Goal: Transaction & Acquisition: Subscribe to service/newsletter

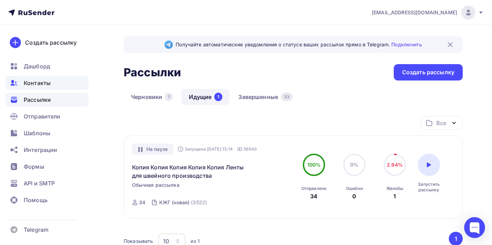
click at [35, 84] on span "Контакты" at bounding box center [37, 83] width 27 height 8
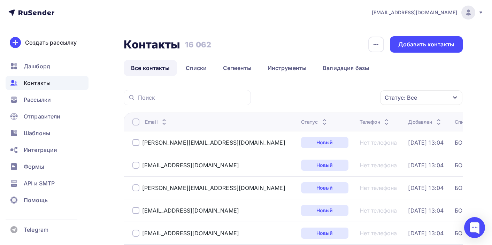
click at [320, 122] on icon at bounding box center [324, 123] width 8 height 8
click at [320, 125] on icon at bounding box center [324, 123] width 8 height 8
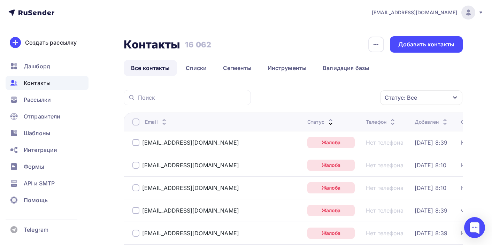
click at [134, 141] on div at bounding box center [135, 142] width 7 height 7
click at [137, 165] on div at bounding box center [135, 165] width 7 height 7
click at [137, 190] on div at bounding box center [135, 187] width 7 height 7
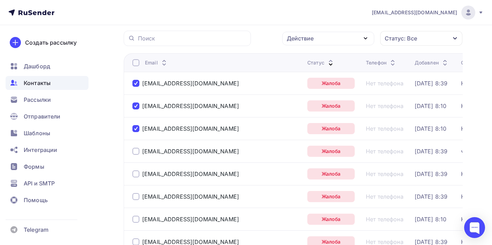
scroll to position [68, 0]
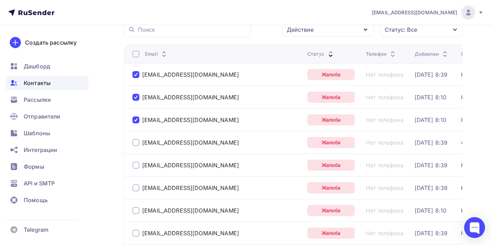
click at [136, 143] on div at bounding box center [135, 142] width 7 height 7
click at [137, 165] on div at bounding box center [135, 165] width 7 height 7
click at [136, 188] on div at bounding box center [135, 187] width 7 height 7
click at [137, 210] on div at bounding box center [135, 210] width 7 height 7
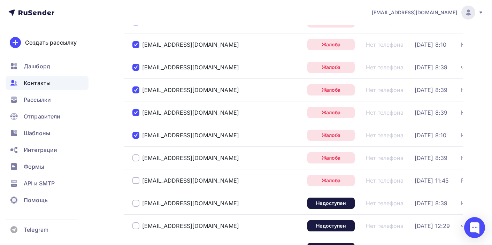
scroll to position [144, 0]
click at [136, 157] on div at bounding box center [135, 157] width 7 height 7
click at [137, 182] on div at bounding box center [135, 180] width 7 height 7
click at [136, 203] on div at bounding box center [135, 202] width 7 height 7
click at [138, 230] on div "agat@gmzagat.ru" at bounding box center [216, 225] width 169 height 11
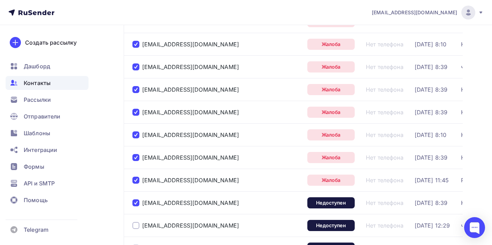
click at [136, 225] on div at bounding box center [135, 225] width 7 height 7
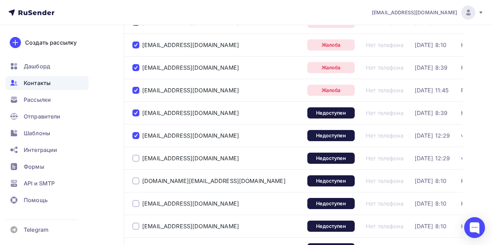
scroll to position [242, 0]
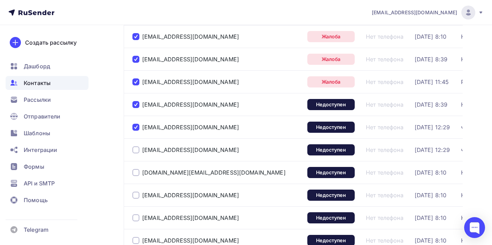
click at [136, 150] on div at bounding box center [135, 149] width 7 height 7
click at [136, 173] on div at bounding box center [135, 172] width 7 height 7
click at [137, 195] on div at bounding box center [135, 195] width 7 height 7
click at [138, 216] on div at bounding box center [135, 217] width 7 height 7
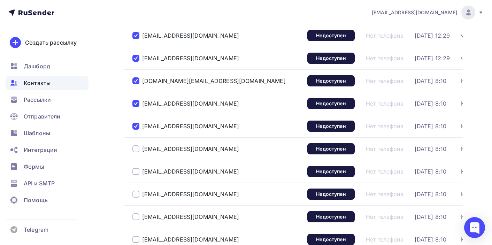
scroll to position [343, 0]
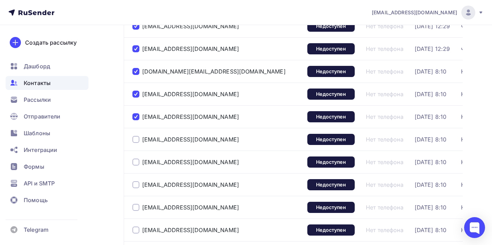
click at [137, 139] on div at bounding box center [135, 139] width 7 height 7
click at [136, 164] on div at bounding box center [135, 162] width 7 height 7
click at [136, 187] on div at bounding box center [135, 184] width 7 height 7
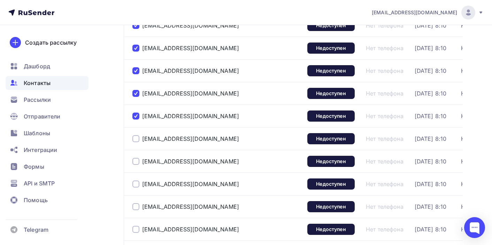
scroll to position [414, 0]
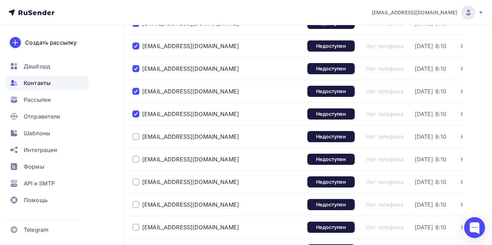
click at [135, 138] on div at bounding box center [135, 136] width 7 height 7
click at [135, 159] on div at bounding box center [135, 159] width 7 height 7
click at [138, 182] on div at bounding box center [135, 181] width 7 height 7
click at [138, 204] on div at bounding box center [135, 204] width 7 height 7
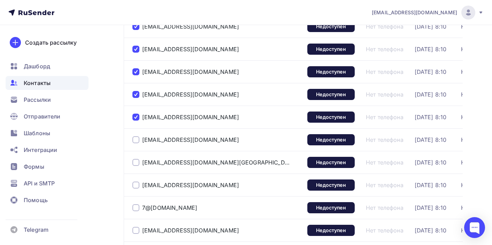
scroll to position [505, 0]
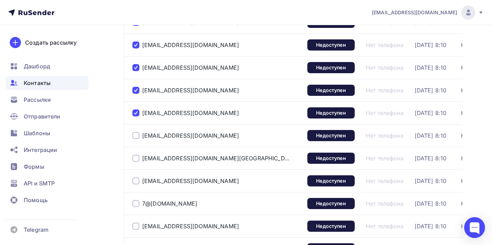
click at [135, 133] on div at bounding box center [135, 135] width 7 height 7
click at [136, 156] on div at bounding box center [135, 158] width 7 height 7
click at [136, 182] on div at bounding box center [135, 180] width 7 height 7
click at [136, 204] on div at bounding box center [135, 203] width 7 height 7
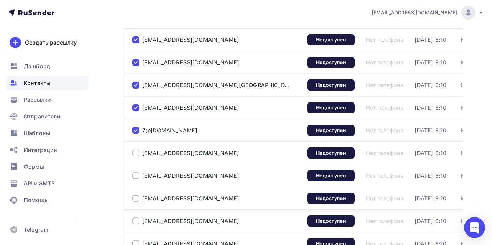
scroll to position [579, 0]
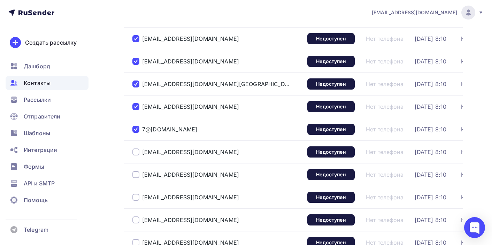
click at [135, 153] on div at bounding box center [135, 151] width 7 height 7
click at [135, 173] on div at bounding box center [135, 174] width 7 height 7
click at [136, 199] on div at bounding box center [135, 197] width 7 height 7
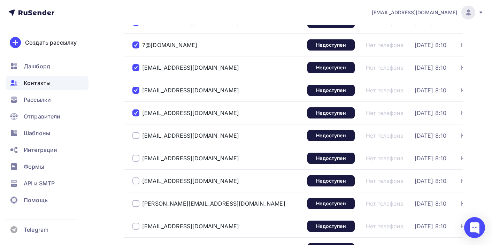
scroll to position [666, 0]
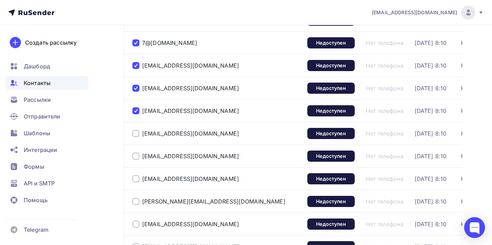
click at [136, 134] on div at bounding box center [135, 133] width 7 height 7
click at [136, 160] on div "portnoi19758@rambler.ru" at bounding box center [216, 155] width 169 height 11
click at [136, 156] on div at bounding box center [135, 156] width 7 height 7
click at [135, 178] on div at bounding box center [135, 178] width 7 height 7
click at [138, 202] on div at bounding box center [135, 201] width 7 height 7
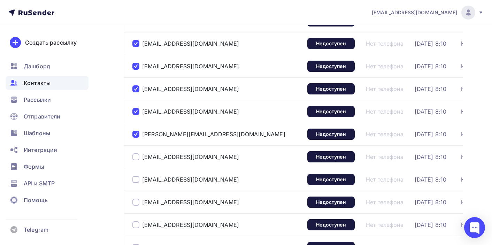
scroll to position [747, 0]
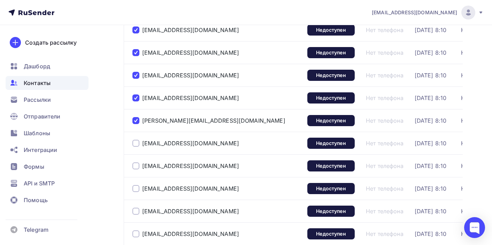
click at [135, 144] on div at bounding box center [135, 143] width 7 height 7
click at [137, 166] on div at bounding box center [135, 165] width 7 height 7
click at [137, 190] on div at bounding box center [135, 188] width 7 height 7
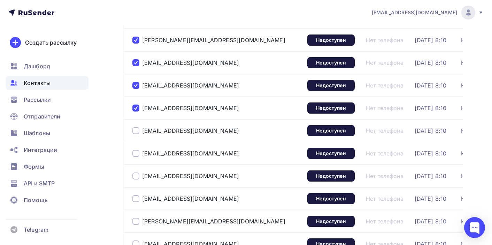
scroll to position [827, 0]
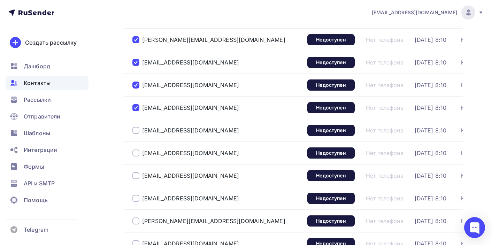
click at [137, 132] on div at bounding box center [135, 130] width 7 height 7
click at [137, 153] on div at bounding box center [135, 152] width 7 height 7
click at [136, 176] on div at bounding box center [135, 175] width 7 height 7
click at [136, 198] on div at bounding box center [135, 198] width 7 height 7
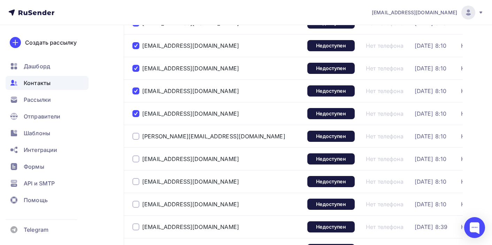
scroll to position [921, 0]
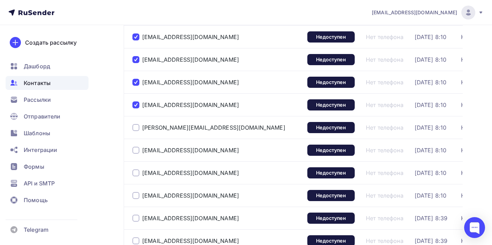
click at [137, 128] on div at bounding box center [135, 127] width 7 height 7
click at [137, 150] on div at bounding box center [135, 150] width 7 height 7
click at [137, 172] on div at bounding box center [135, 172] width 7 height 7
click at [137, 195] on div at bounding box center [135, 195] width 7 height 7
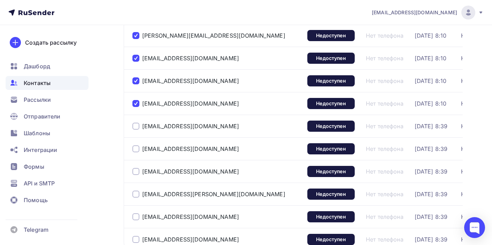
scroll to position [1013, 0]
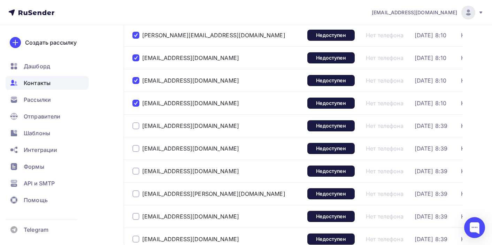
click at [136, 125] on div at bounding box center [135, 125] width 7 height 7
click at [136, 148] on div at bounding box center [135, 148] width 7 height 7
click at [136, 172] on div at bounding box center [135, 171] width 7 height 7
click at [136, 194] on div at bounding box center [135, 193] width 7 height 7
click at [136, 216] on div at bounding box center [135, 216] width 7 height 7
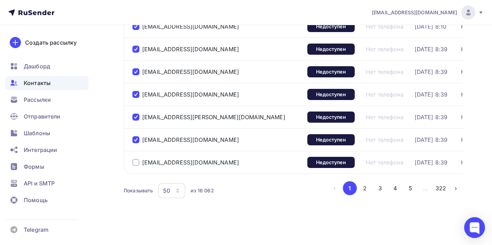
scroll to position [1090, 0]
click at [136, 162] on div at bounding box center [135, 162] width 7 height 7
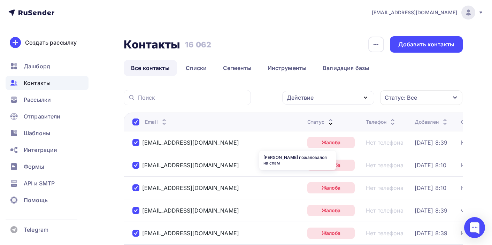
scroll to position [0, 0]
click at [366, 97] on icon "button" at bounding box center [365, 97] width 3 height 1
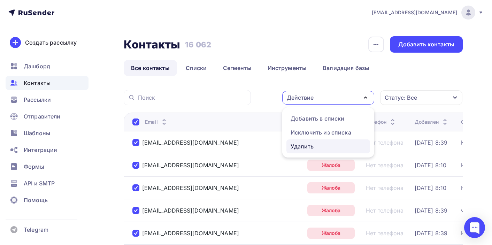
click at [329, 148] on div "Удалить" at bounding box center [328, 146] width 75 height 8
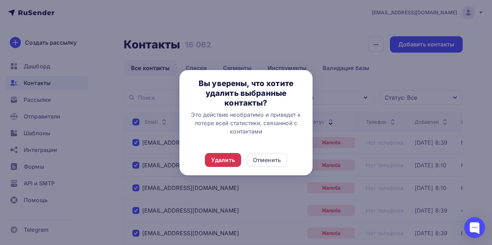
click at [234, 159] on div "Удалить" at bounding box center [223, 160] width 24 height 8
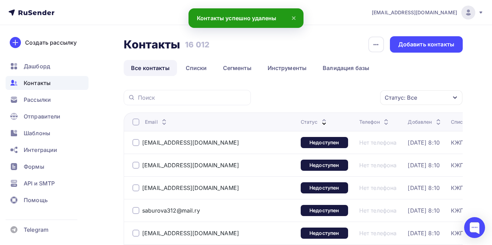
click at [137, 145] on div at bounding box center [135, 142] width 7 height 7
click at [138, 164] on div at bounding box center [135, 165] width 7 height 7
click at [138, 187] on div at bounding box center [135, 187] width 7 height 7
click at [138, 213] on div at bounding box center [135, 210] width 7 height 7
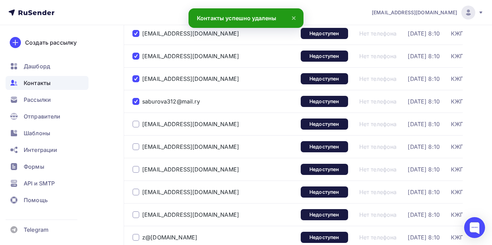
scroll to position [115, 0]
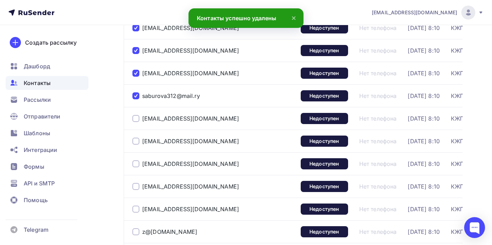
click at [136, 117] on div at bounding box center [135, 118] width 7 height 7
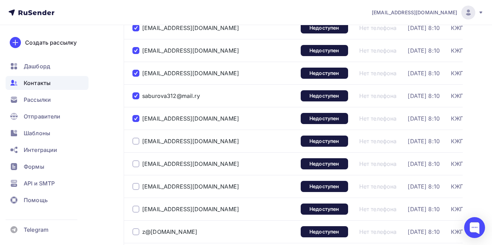
click at [136, 140] on div at bounding box center [135, 141] width 7 height 7
drag, startPoint x: 137, startPoint y: 163, endPoint x: 136, endPoint y: 137, distance: 25.8
click at [137, 198] on td "info@taktikx.ru" at bounding box center [211, 209] width 174 height 23
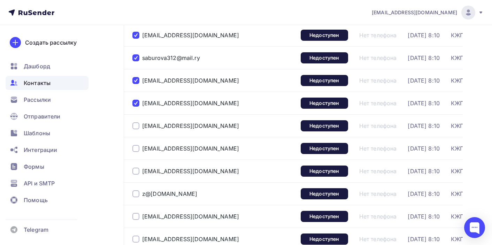
click at [137, 187] on td "z@sz70.ru" at bounding box center [211, 193] width 174 height 23
click at [135, 124] on div at bounding box center [135, 125] width 7 height 7
click at [137, 149] on div at bounding box center [135, 148] width 7 height 7
click at [136, 171] on div at bounding box center [135, 171] width 7 height 7
click at [137, 196] on div at bounding box center [135, 193] width 7 height 7
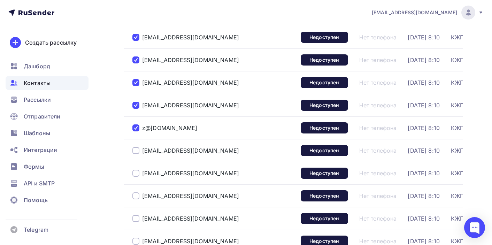
scroll to position [236, 0]
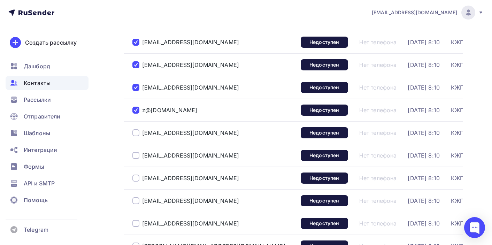
click at [136, 134] on div at bounding box center [135, 132] width 7 height 7
click at [135, 157] on div at bounding box center [135, 155] width 7 height 7
click at [137, 179] on div at bounding box center [135, 178] width 7 height 7
click at [137, 200] on div at bounding box center [135, 200] width 7 height 7
click at [137, 226] on div at bounding box center [135, 223] width 7 height 7
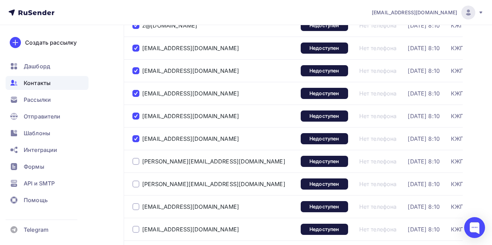
scroll to position [325, 0]
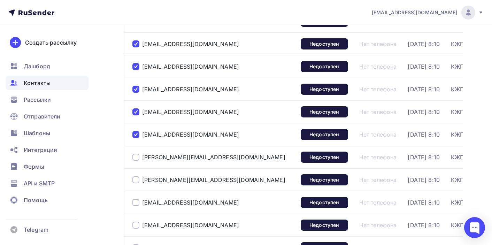
click at [136, 156] on div at bounding box center [135, 157] width 7 height 7
click at [134, 179] on div at bounding box center [135, 179] width 7 height 7
click at [136, 202] on div at bounding box center [135, 202] width 7 height 7
click at [136, 222] on div at bounding box center [135, 225] width 7 height 7
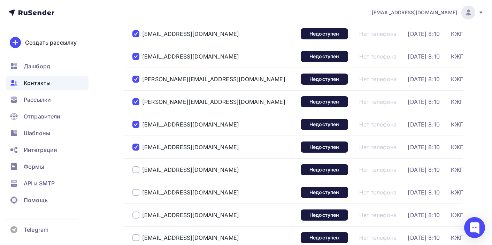
scroll to position [412, 0]
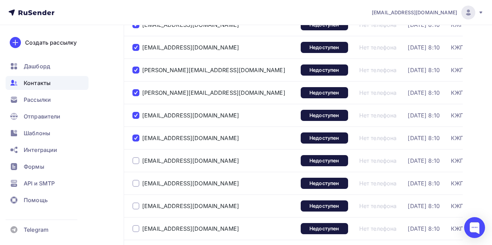
click at [136, 162] on div at bounding box center [135, 160] width 7 height 7
click at [135, 182] on div at bounding box center [135, 183] width 7 height 7
click at [136, 207] on div at bounding box center [135, 205] width 7 height 7
click at [137, 227] on div at bounding box center [135, 228] width 7 height 7
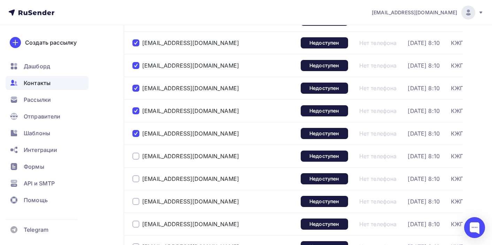
scroll to position [511, 0]
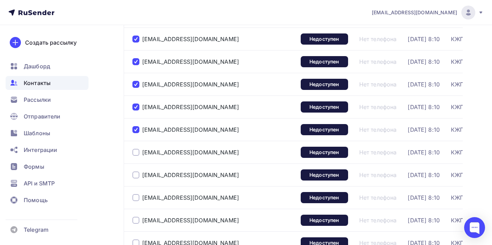
click at [136, 154] on div at bounding box center [135, 152] width 7 height 7
click at [136, 176] on div at bounding box center [135, 174] width 7 height 7
click at [136, 196] on div at bounding box center [135, 197] width 7 height 7
click at [137, 223] on div at bounding box center [135, 220] width 7 height 7
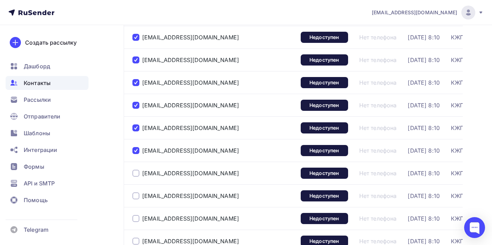
scroll to position [584, 0]
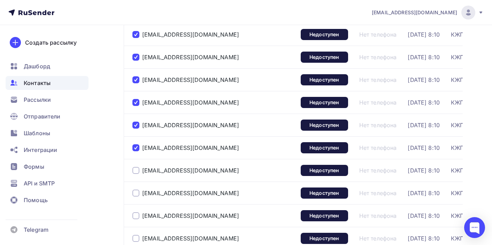
click at [137, 172] on div at bounding box center [135, 170] width 7 height 7
click at [137, 193] on div at bounding box center [135, 193] width 7 height 7
click at [137, 215] on div at bounding box center [135, 215] width 7 height 7
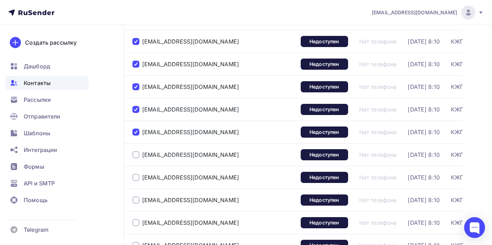
scroll to position [677, 0]
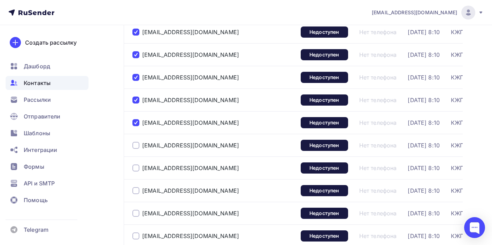
click at [138, 148] on div at bounding box center [135, 145] width 7 height 7
click at [138, 167] on div at bounding box center [135, 167] width 7 height 7
click at [137, 193] on div at bounding box center [135, 190] width 7 height 7
click at [138, 213] on div at bounding box center [135, 213] width 7 height 7
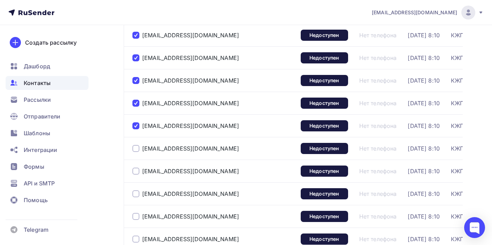
scroll to position [769, 0]
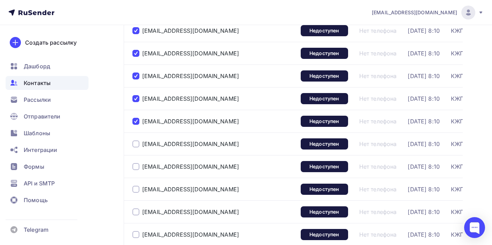
click at [136, 145] on div at bounding box center [135, 143] width 7 height 7
click at [136, 168] on div at bounding box center [135, 166] width 7 height 7
click at [135, 188] on div at bounding box center [135, 189] width 7 height 7
click at [134, 212] on div at bounding box center [135, 211] width 7 height 7
click at [136, 236] on div at bounding box center [135, 234] width 7 height 7
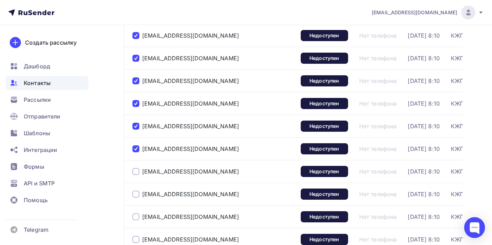
scroll to position [870, 0]
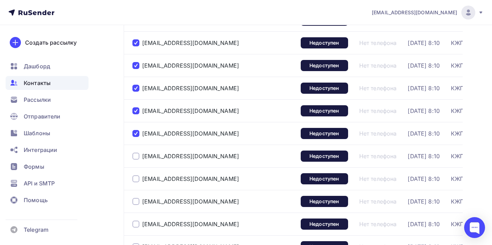
click at [134, 156] on div at bounding box center [135, 156] width 7 height 7
click at [136, 179] on div at bounding box center [135, 178] width 7 height 7
click at [135, 203] on div at bounding box center [135, 201] width 7 height 7
click at [136, 223] on div at bounding box center [135, 224] width 7 height 7
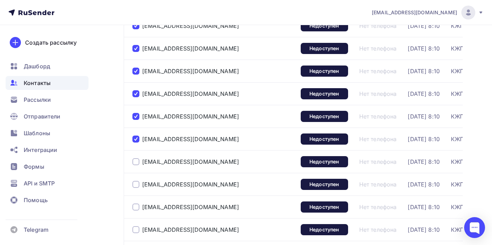
scroll to position [969, 0]
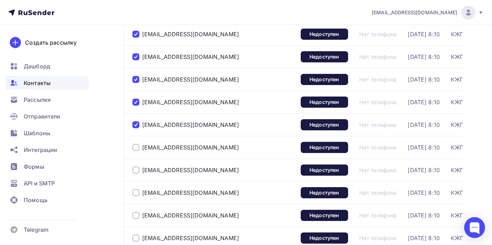
click at [135, 148] on div at bounding box center [135, 147] width 7 height 7
click at [135, 170] on div at bounding box center [135, 170] width 7 height 7
click at [136, 190] on div at bounding box center [135, 192] width 7 height 7
click at [136, 216] on div at bounding box center [135, 215] width 7 height 7
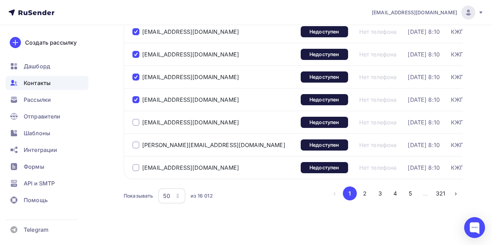
scroll to position [1086, 0]
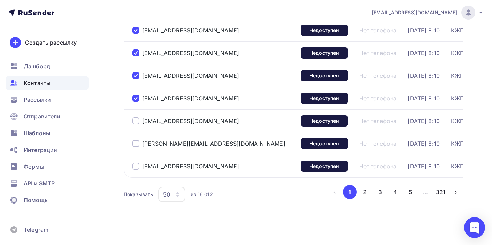
click at [136, 120] on div at bounding box center [135, 120] width 7 height 7
click at [136, 143] on div at bounding box center [135, 143] width 7 height 7
click at [136, 168] on div at bounding box center [135, 166] width 7 height 7
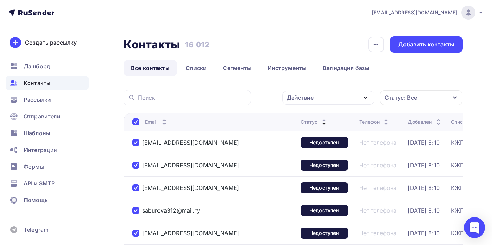
scroll to position [0, 0]
drag, startPoint x: 307, startPoint y: 96, endPoint x: 364, endPoint y: 99, distance: 56.5
click at [308, 96] on div "Действие" at bounding box center [300, 97] width 27 height 8
click at [302, 99] on div "Действие" at bounding box center [300, 97] width 27 height 8
click at [364, 98] on icon "button" at bounding box center [365, 97] width 8 height 8
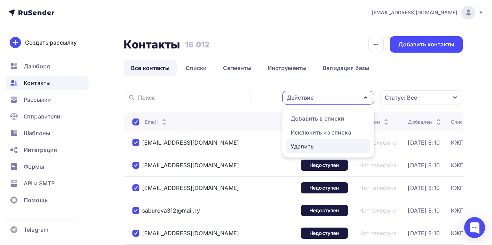
click at [309, 146] on div "Удалить" at bounding box center [302, 146] width 23 height 8
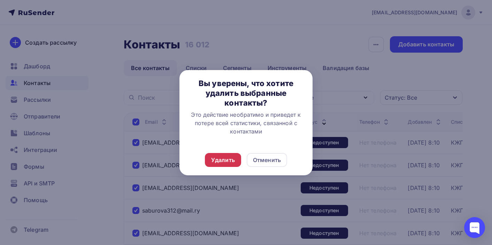
click at [226, 156] on div "Удалить" at bounding box center [223, 160] width 24 height 8
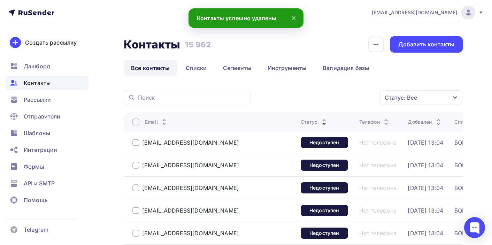
click at [136, 143] on div at bounding box center [135, 142] width 7 height 7
click at [136, 164] on div at bounding box center [135, 165] width 7 height 7
click at [136, 189] on div at bounding box center [135, 187] width 7 height 7
click at [137, 212] on div at bounding box center [135, 210] width 7 height 7
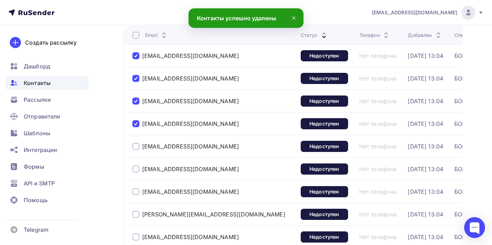
scroll to position [91, 0]
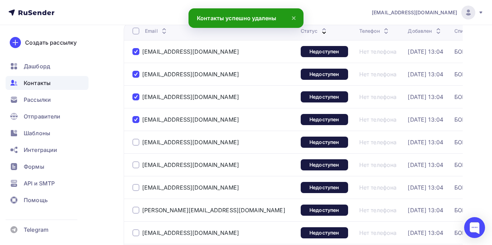
click at [137, 142] on div at bounding box center [135, 142] width 7 height 7
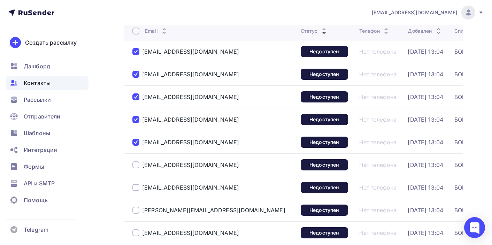
click at [137, 164] on div at bounding box center [135, 164] width 7 height 7
click at [137, 189] on div at bounding box center [135, 187] width 7 height 7
click at [136, 211] on div at bounding box center [135, 210] width 7 height 7
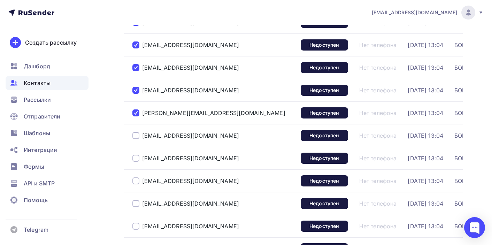
scroll to position [199, 0]
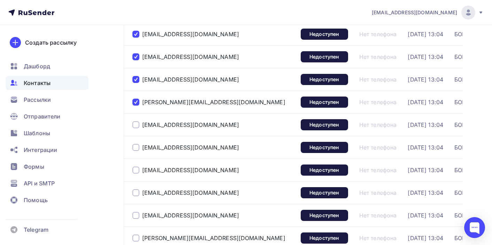
click at [137, 124] on div at bounding box center [135, 124] width 7 height 7
click at [137, 146] on div at bounding box center [135, 147] width 7 height 7
click at [136, 171] on div at bounding box center [135, 170] width 7 height 7
click at [136, 195] on div at bounding box center [135, 192] width 7 height 7
click at [136, 213] on div at bounding box center [135, 215] width 7 height 7
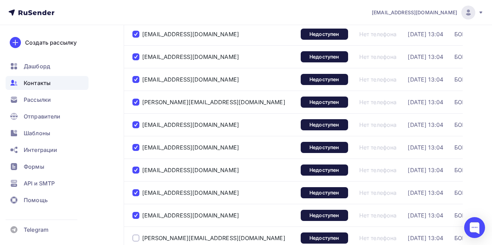
click at [136, 239] on div at bounding box center [135, 237] width 7 height 7
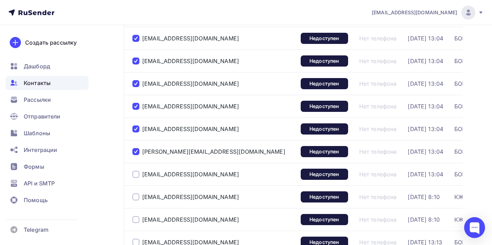
scroll to position [285, 0]
click at [135, 173] on div at bounding box center [135, 174] width 7 height 7
click at [136, 198] on div at bounding box center [135, 196] width 7 height 7
click at [136, 220] on div at bounding box center [135, 219] width 7 height 7
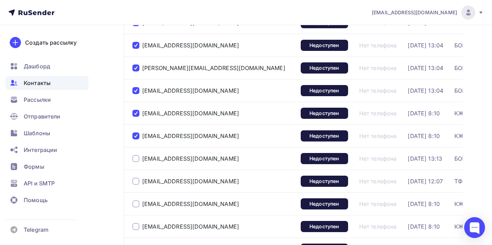
scroll to position [369, 0]
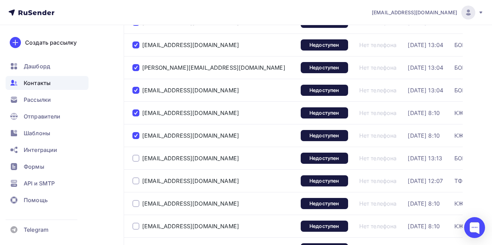
click at [137, 157] on div at bounding box center [135, 158] width 7 height 7
click at [137, 180] on div at bounding box center [135, 180] width 7 height 7
click at [137, 203] on div at bounding box center [135, 203] width 7 height 7
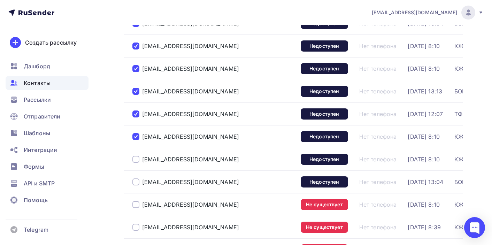
scroll to position [446, 0]
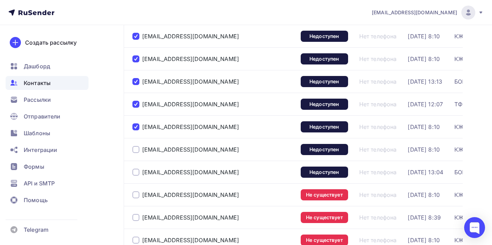
click at [136, 149] on div at bounding box center [135, 149] width 7 height 7
click at [136, 175] on div at bounding box center [135, 172] width 7 height 7
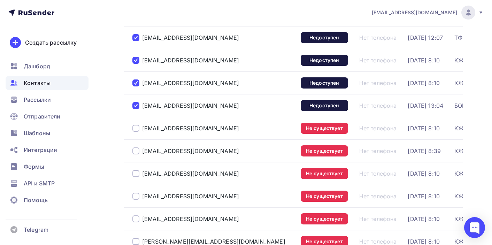
scroll to position [518, 0]
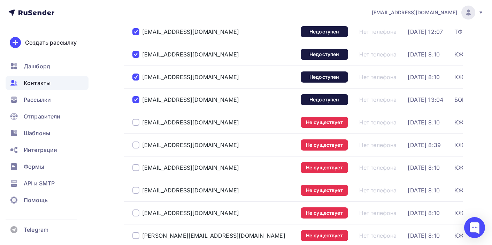
click at [135, 121] on div at bounding box center [135, 122] width 7 height 7
click at [135, 144] on div at bounding box center [135, 144] width 7 height 7
click at [136, 168] on div at bounding box center [135, 167] width 7 height 7
click at [137, 192] on div at bounding box center [135, 190] width 7 height 7
click at [137, 216] on div at bounding box center [135, 212] width 7 height 7
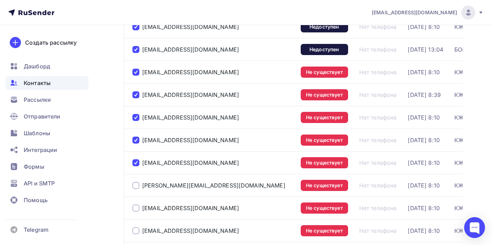
scroll to position [615, 0]
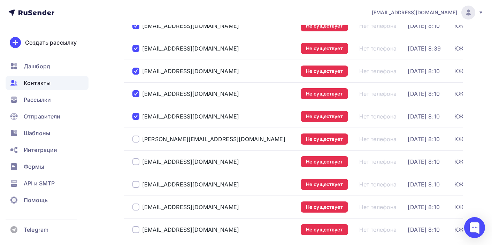
click at [136, 141] on div at bounding box center [135, 139] width 7 height 7
click at [136, 162] on div at bounding box center [135, 161] width 7 height 7
click at [134, 185] on div at bounding box center [135, 184] width 7 height 7
click at [137, 207] on div at bounding box center [135, 206] width 7 height 7
click at [137, 229] on div at bounding box center [135, 229] width 7 height 7
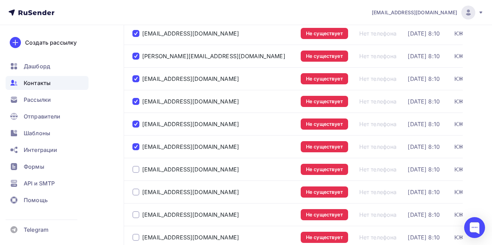
scroll to position [716, 0]
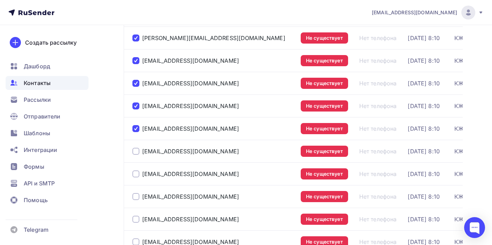
click at [136, 151] on div at bounding box center [135, 151] width 7 height 7
click at [136, 172] on div at bounding box center [135, 173] width 7 height 7
click at [135, 199] on div at bounding box center [135, 196] width 7 height 7
click at [136, 222] on div at bounding box center [135, 219] width 7 height 7
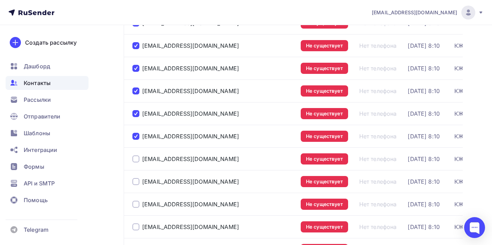
scroll to position [799, 0]
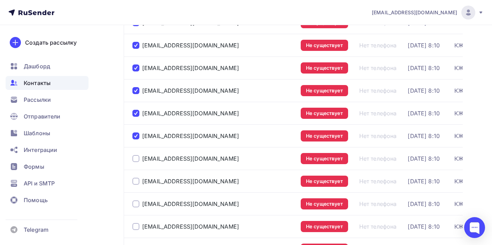
click at [137, 157] on div at bounding box center [135, 158] width 7 height 7
click at [136, 180] on div at bounding box center [135, 181] width 7 height 7
click at [136, 206] on div at bounding box center [135, 203] width 7 height 7
click at [136, 232] on div "710375297142285@mail.ru" at bounding box center [213, 226] width 163 height 11
click at [135, 227] on div at bounding box center [135, 226] width 7 height 7
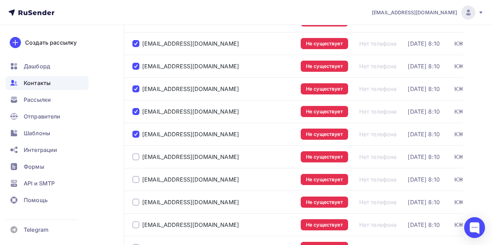
scroll to position [896, 0]
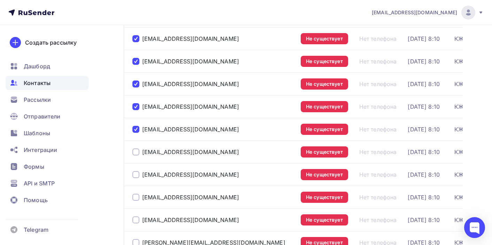
click at [135, 150] on div at bounding box center [135, 151] width 7 height 7
click at [136, 174] on div at bounding box center [135, 174] width 7 height 7
click at [137, 196] on div at bounding box center [135, 197] width 7 height 7
click at [137, 218] on div at bounding box center [135, 219] width 7 height 7
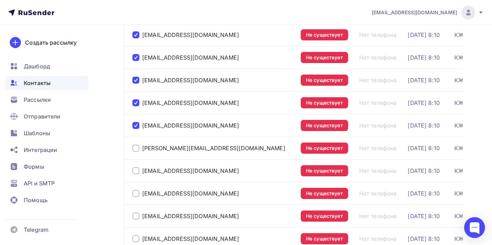
scroll to position [996, 0]
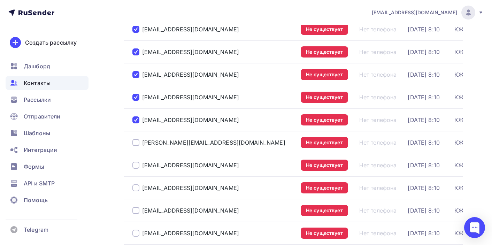
click at [135, 142] on div at bounding box center [135, 142] width 7 height 7
click at [135, 165] on div at bounding box center [135, 165] width 7 height 7
click at [137, 189] on div at bounding box center [135, 187] width 7 height 7
click at [137, 207] on div "snezhkov@expressorto.ru" at bounding box center [213, 210] width 163 height 11
click at [137, 212] on div at bounding box center [135, 210] width 7 height 7
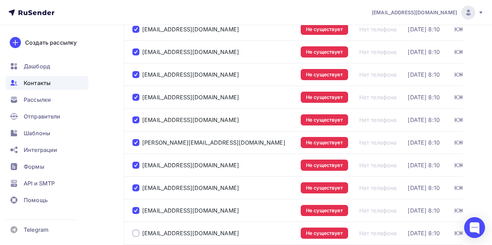
click at [138, 237] on div at bounding box center [135, 233] width 7 height 7
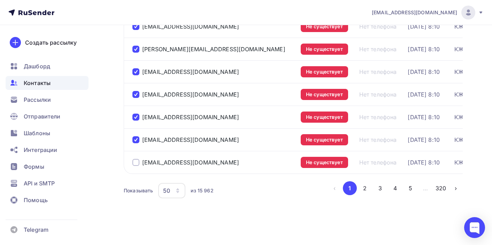
scroll to position [1090, 0]
click at [136, 164] on div at bounding box center [135, 162] width 7 height 7
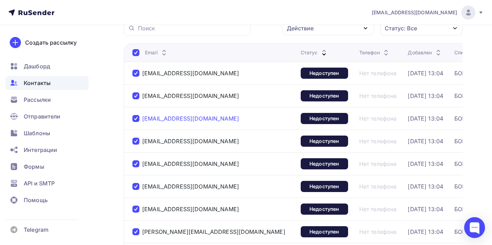
scroll to position [51, 0]
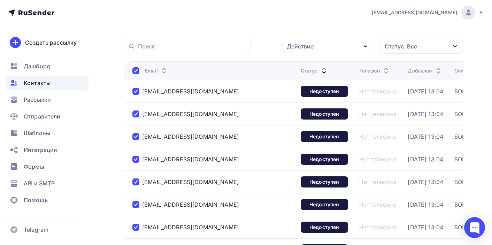
click at [307, 50] on div "Действие" at bounding box center [300, 46] width 27 height 8
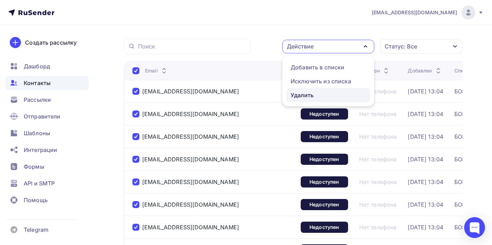
click at [307, 98] on div "Удалить" at bounding box center [302, 95] width 23 height 8
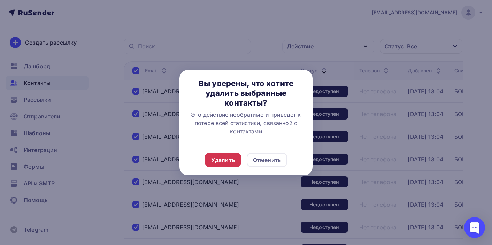
click at [229, 158] on div "Удалить" at bounding box center [223, 160] width 24 height 8
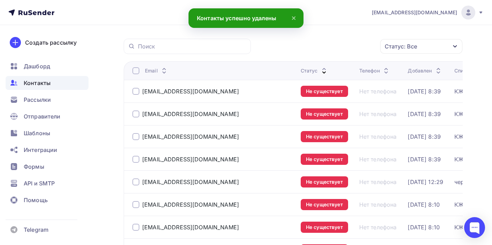
click at [133, 90] on div at bounding box center [135, 91] width 7 height 7
click at [136, 113] on div at bounding box center [135, 113] width 7 height 7
click at [136, 138] on div at bounding box center [135, 136] width 7 height 7
click at [137, 161] on div at bounding box center [135, 159] width 7 height 7
click at [137, 184] on div at bounding box center [135, 181] width 7 height 7
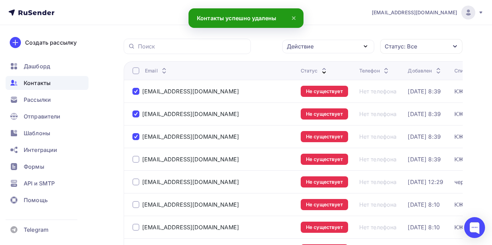
click at [137, 159] on div at bounding box center [135, 159] width 7 height 7
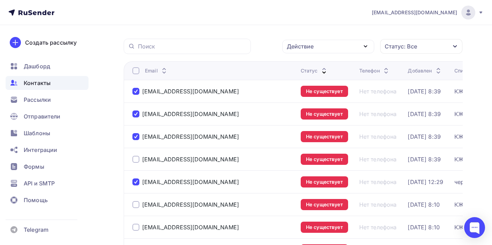
click at [136, 160] on div at bounding box center [135, 159] width 7 height 7
click at [136, 207] on div at bounding box center [135, 204] width 7 height 7
click at [137, 228] on div at bounding box center [135, 227] width 7 height 7
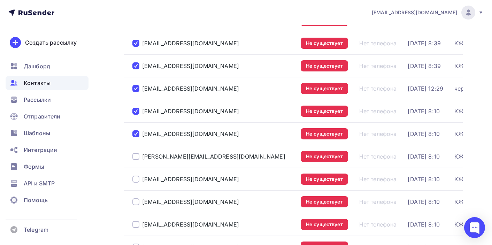
scroll to position [145, 0]
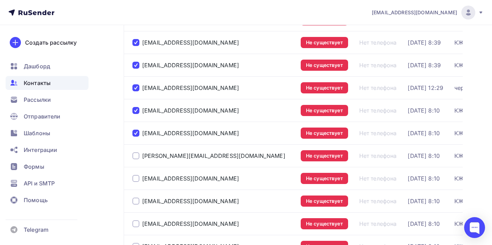
click at [136, 156] on div at bounding box center [135, 155] width 7 height 7
click at [134, 178] on div at bounding box center [135, 178] width 7 height 7
click at [137, 200] on div at bounding box center [135, 201] width 7 height 7
click at [137, 222] on div at bounding box center [135, 223] width 7 height 7
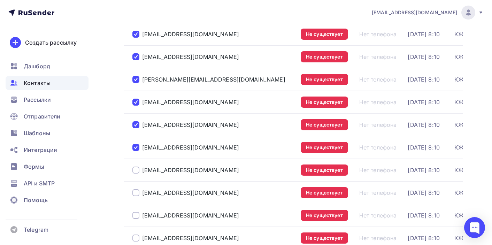
scroll to position [230, 0]
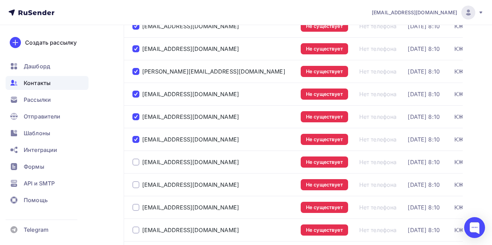
click at [136, 162] on div at bounding box center [135, 162] width 7 height 7
click at [136, 186] on div at bounding box center [135, 184] width 7 height 7
click at [136, 208] on div at bounding box center [135, 207] width 7 height 7
click at [136, 228] on div at bounding box center [135, 229] width 7 height 7
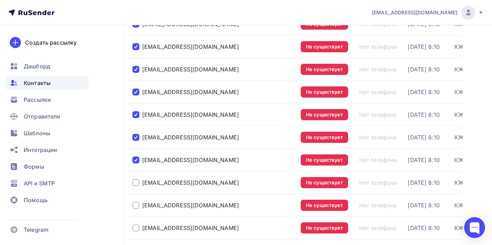
scroll to position [320, 0]
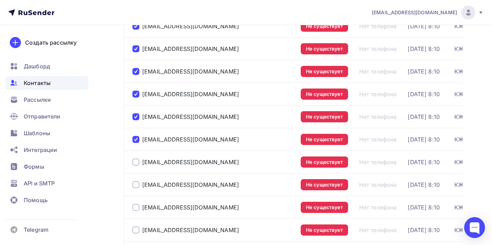
click at [136, 162] on div at bounding box center [135, 162] width 7 height 7
click at [134, 184] on div at bounding box center [135, 184] width 7 height 7
click at [136, 207] on div at bounding box center [135, 207] width 7 height 7
click at [137, 231] on div at bounding box center [135, 229] width 7 height 7
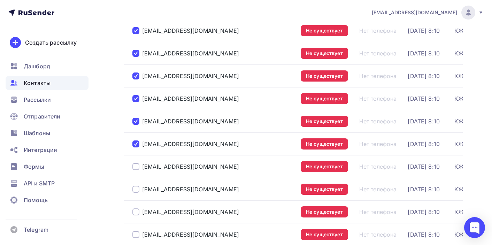
scroll to position [407, 0]
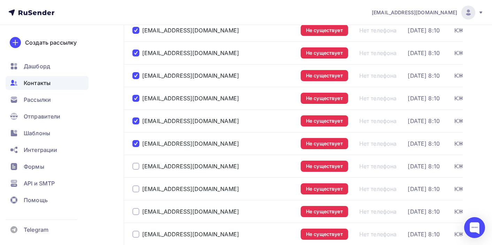
click at [137, 165] on div at bounding box center [135, 166] width 7 height 7
click at [136, 189] on div at bounding box center [135, 188] width 7 height 7
click at [136, 211] on div at bounding box center [135, 211] width 7 height 7
click at [136, 232] on div at bounding box center [135, 234] width 7 height 7
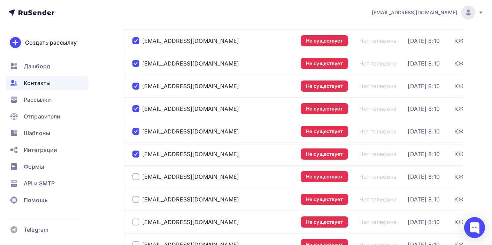
scroll to position [493, 0]
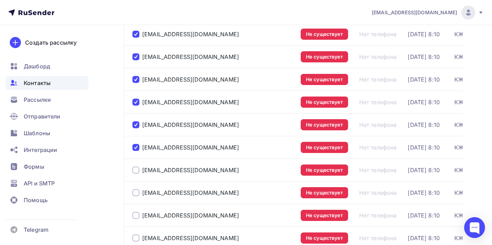
click at [136, 169] on div at bounding box center [135, 170] width 7 height 7
click at [137, 192] on div at bounding box center [135, 192] width 7 height 7
click at [136, 216] on div at bounding box center [135, 215] width 7 height 7
click at [136, 236] on div at bounding box center [135, 237] width 7 height 7
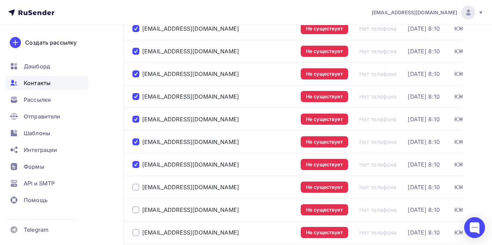
scroll to position [585, 0]
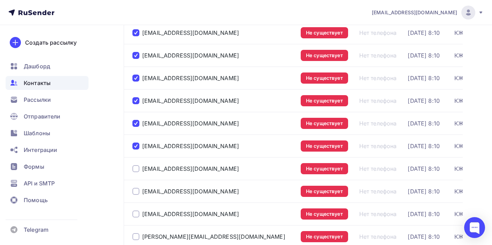
click at [136, 170] on div at bounding box center [135, 168] width 7 height 7
click at [136, 191] on div at bounding box center [135, 191] width 7 height 7
click at [136, 215] on div at bounding box center [135, 213] width 7 height 7
click at [136, 238] on div at bounding box center [135, 236] width 7 height 7
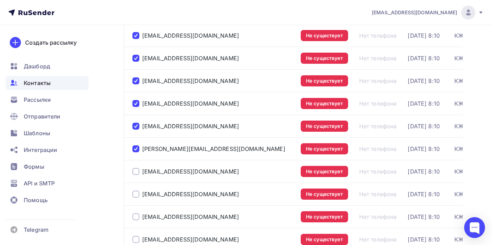
scroll to position [674, 0]
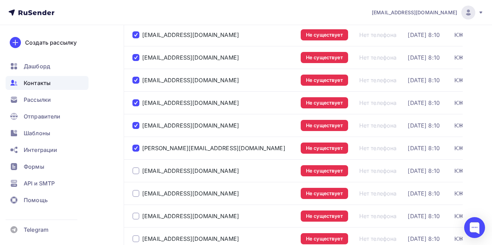
click at [136, 173] on div at bounding box center [135, 170] width 7 height 7
click at [136, 194] on div at bounding box center [135, 193] width 7 height 7
click at [136, 214] on div at bounding box center [135, 216] width 7 height 7
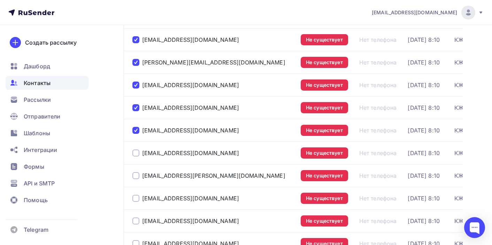
click at [138, 155] on div at bounding box center [135, 152] width 7 height 7
click at [137, 167] on td "el.i.morozova@kalashnikovconcern.ru" at bounding box center [211, 175] width 174 height 23
click at [137, 179] on div at bounding box center [135, 175] width 7 height 7
click at [137, 199] on div at bounding box center [135, 198] width 7 height 7
click at [137, 223] on div at bounding box center [135, 220] width 7 height 7
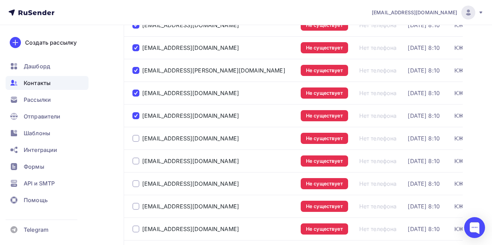
scroll to position [865, 0]
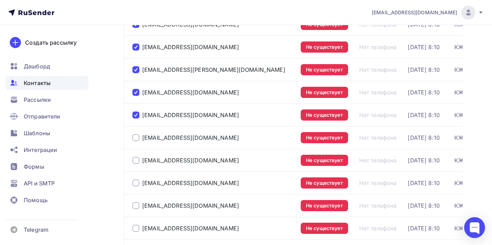
click at [135, 137] on div at bounding box center [135, 137] width 7 height 7
click at [135, 162] on div at bounding box center [135, 160] width 7 height 7
click at [135, 184] on div at bounding box center [135, 182] width 7 height 7
click at [137, 207] on div at bounding box center [135, 205] width 7 height 7
click at [137, 230] on div at bounding box center [135, 228] width 7 height 7
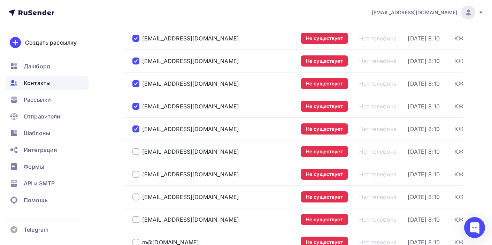
scroll to position [970, 0]
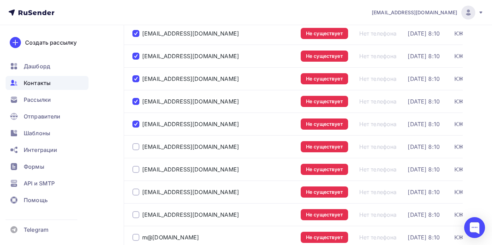
click at [135, 146] on div at bounding box center [135, 146] width 7 height 7
click at [135, 169] on div at bounding box center [135, 169] width 7 height 7
click at [137, 192] on div at bounding box center [135, 191] width 7 height 7
click at [137, 213] on div at bounding box center [135, 214] width 7 height 7
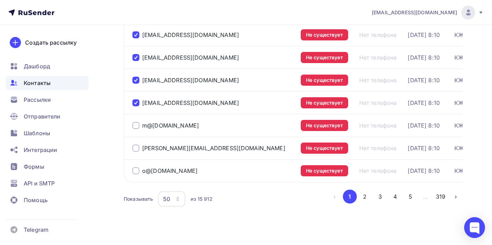
scroll to position [1085, 0]
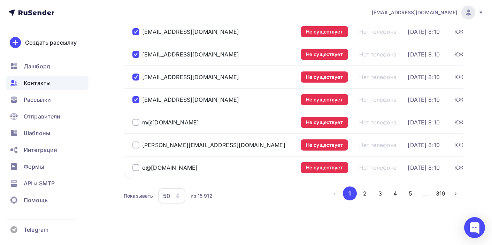
click at [136, 122] on div at bounding box center [135, 122] width 7 height 7
click at [136, 146] on div at bounding box center [135, 144] width 7 height 7
click at [136, 167] on div at bounding box center [135, 167] width 7 height 7
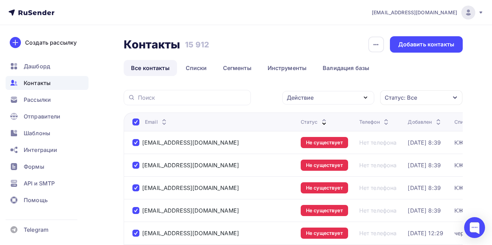
scroll to position [0, 0]
click at [323, 100] on div "Действие" at bounding box center [328, 98] width 92 height 14
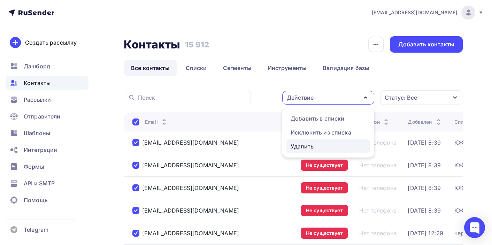
click at [308, 146] on div "Удалить" at bounding box center [302, 146] width 23 height 8
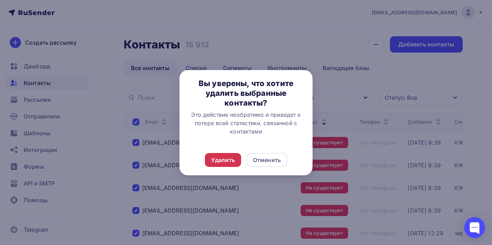
click at [223, 160] on div "Удалить" at bounding box center [223, 160] width 24 height 8
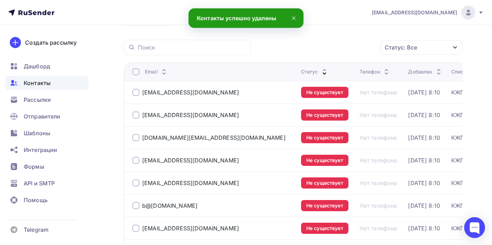
scroll to position [51, 0]
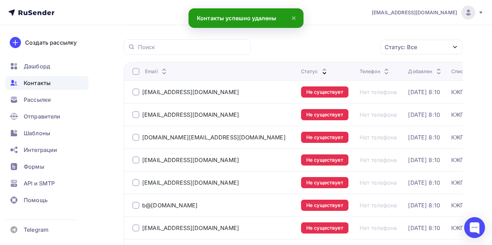
click at [135, 91] on div at bounding box center [135, 91] width 7 height 7
click at [135, 114] on div at bounding box center [135, 114] width 7 height 7
click at [137, 136] on div at bounding box center [135, 137] width 7 height 7
click at [137, 160] on div at bounding box center [135, 159] width 7 height 7
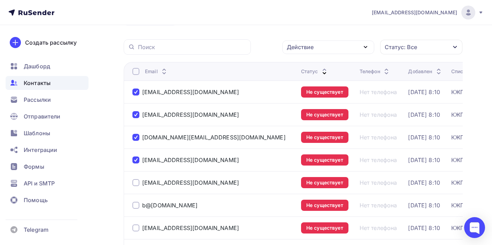
click at [136, 183] on div at bounding box center [135, 182] width 7 height 7
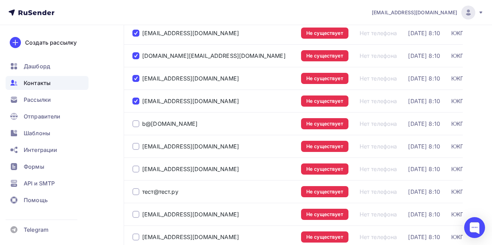
scroll to position [132, 0]
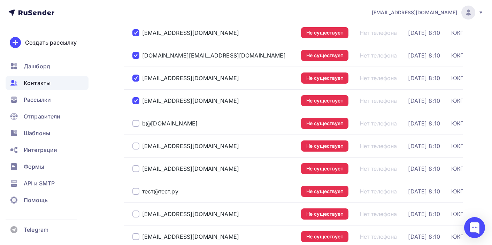
click at [135, 123] on div at bounding box center [135, 123] width 7 height 7
click at [135, 148] on div at bounding box center [135, 145] width 7 height 7
click at [135, 166] on div at bounding box center [135, 168] width 7 height 7
click at [137, 194] on div at bounding box center [135, 191] width 7 height 7
click at [137, 214] on div at bounding box center [135, 213] width 7 height 7
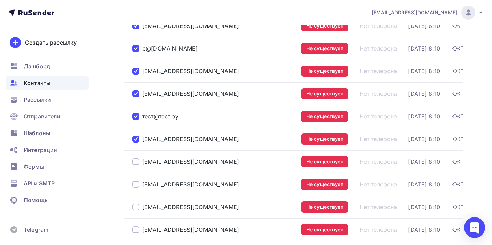
scroll to position [223, 0]
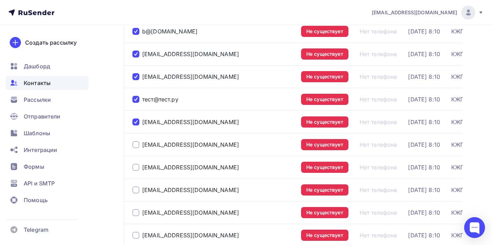
click at [136, 145] on div at bounding box center [135, 144] width 7 height 7
drag, startPoint x: 136, startPoint y: 165, endPoint x: 137, endPoint y: 189, distance: 24.4
click at [136, 165] on div at bounding box center [135, 167] width 7 height 7
click at [137, 189] on div at bounding box center [135, 189] width 7 height 7
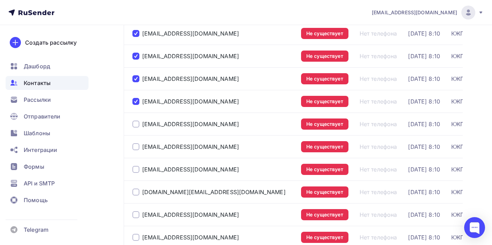
scroll to position [315, 0]
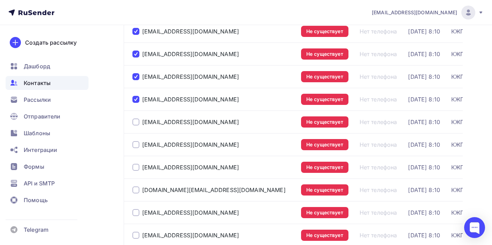
click at [135, 122] on div at bounding box center [135, 121] width 7 height 7
click at [135, 144] on div at bounding box center [135, 144] width 7 height 7
click at [137, 167] on div at bounding box center [135, 167] width 7 height 7
click at [134, 194] on div "green.ice@ro.ru" at bounding box center [213, 189] width 163 height 11
click at [136, 190] on div at bounding box center [135, 189] width 7 height 7
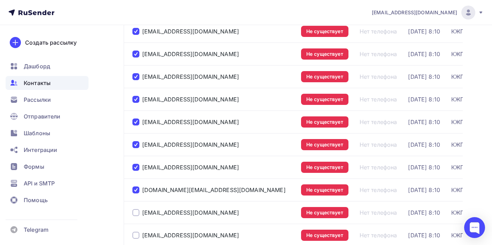
click at [135, 215] on div at bounding box center [135, 212] width 7 height 7
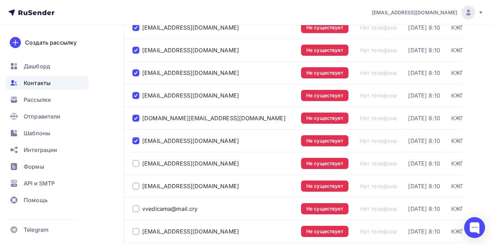
scroll to position [407, 0]
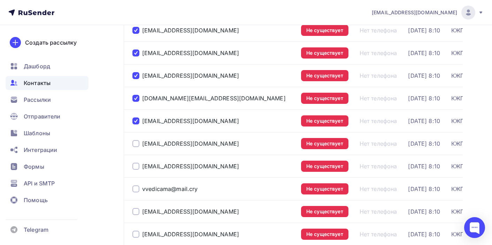
click at [137, 142] on div at bounding box center [135, 143] width 7 height 7
click at [136, 165] on div at bounding box center [135, 166] width 7 height 7
click at [137, 190] on div at bounding box center [135, 188] width 7 height 7
click at [136, 212] on div at bounding box center [135, 211] width 7 height 7
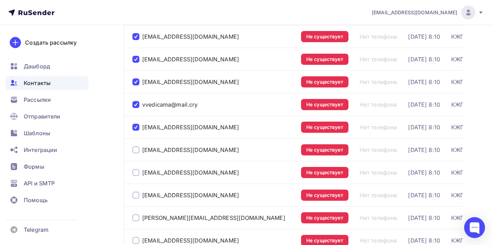
scroll to position [494, 0]
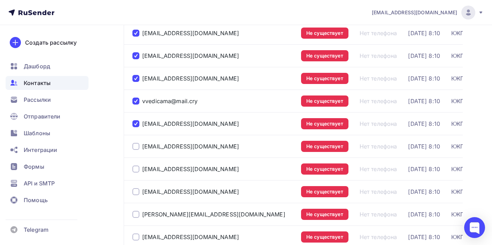
click at [136, 147] on div at bounding box center [135, 146] width 7 height 7
click at [136, 170] on div at bounding box center [135, 168] width 7 height 7
click at [136, 194] on div at bounding box center [135, 191] width 7 height 7
click at [138, 215] on div at bounding box center [135, 214] width 7 height 7
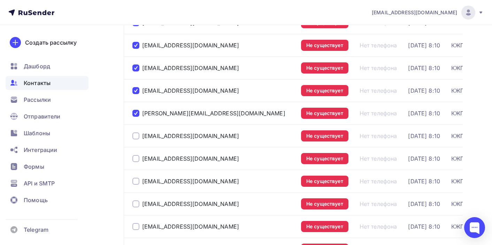
scroll to position [601, 0]
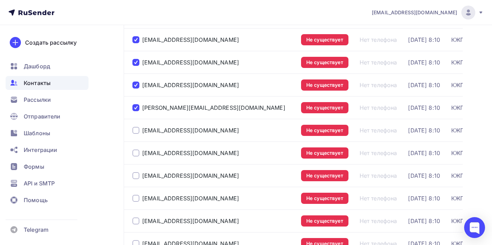
click at [136, 132] on div at bounding box center [135, 130] width 7 height 7
click at [136, 155] on div at bounding box center [135, 152] width 7 height 7
click at [136, 179] on div at bounding box center [135, 175] width 7 height 7
click at [137, 195] on div at bounding box center [135, 198] width 7 height 7
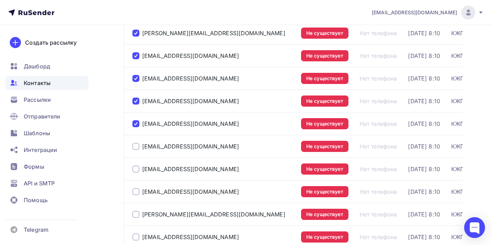
scroll to position [684, 0]
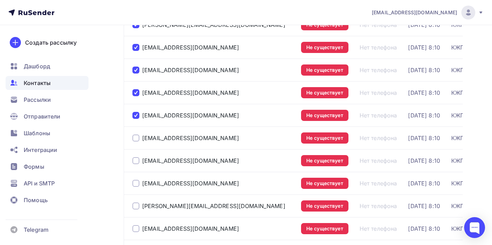
click at [136, 139] on div at bounding box center [135, 137] width 7 height 7
click at [136, 164] on div at bounding box center [135, 160] width 7 height 7
click at [138, 183] on div at bounding box center [135, 183] width 7 height 7
click at [138, 208] on div at bounding box center [135, 205] width 7 height 7
click at [138, 230] on div at bounding box center [135, 228] width 7 height 7
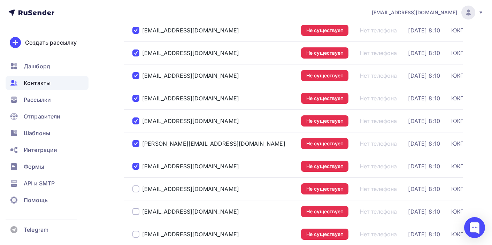
scroll to position [765, 0]
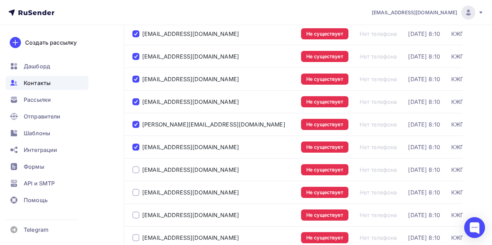
click at [136, 170] on div at bounding box center [135, 169] width 7 height 7
click at [137, 192] on div at bounding box center [135, 192] width 7 height 7
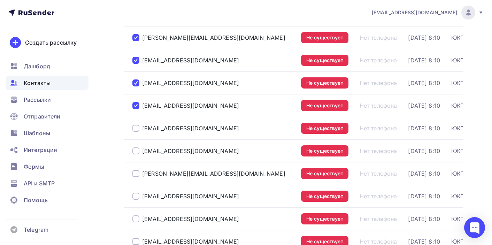
click at [137, 238] on div at bounding box center [135, 241] width 7 height 7
click at [136, 124] on div "03@yandex.ru" at bounding box center [213, 128] width 163 height 11
click at [136, 129] on div at bounding box center [135, 128] width 7 height 7
click at [136, 150] on div at bounding box center [135, 150] width 7 height 7
click at [137, 173] on div at bounding box center [135, 173] width 7 height 7
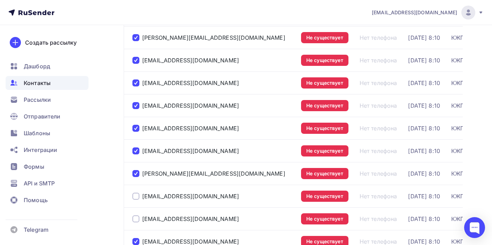
click at [137, 194] on div at bounding box center [135, 196] width 7 height 7
click at [136, 222] on div at bounding box center [135, 218] width 7 height 7
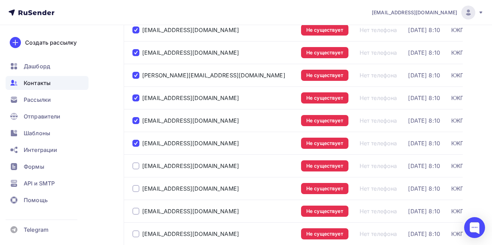
scroll to position [952, 0]
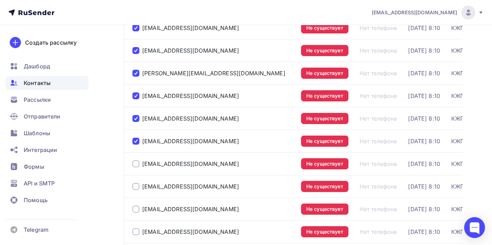
click at [138, 164] on div at bounding box center [135, 163] width 7 height 7
click at [137, 186] on div at bounding box center [135, 186] width 7 height 7
click at [137, 210] on div at bounding box center [135, 209] width 7 height 7
click at [137, 229] on div at bounding box center [135, 231] width 7 height 7
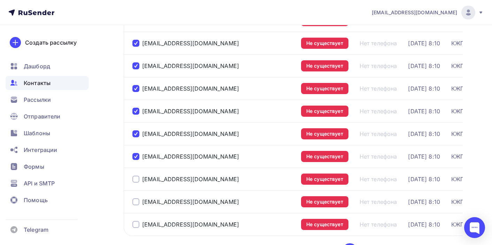
scroll to position [1058, 0]
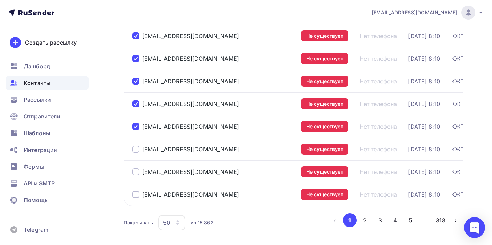
click at [137, 149] on div at bounding box center [135, 149] width 7 height 7
click at [136, 173] on div at bounding box center [135, 171] width 7 height 7
click at [136, 194] on div at bounding box center [135, 194] width 7 height 7
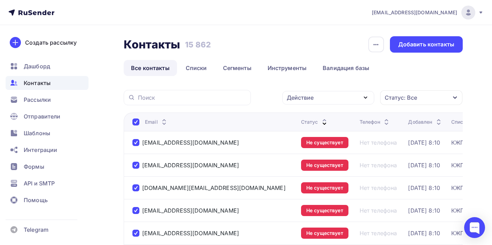
scroll to position [0, 0]
click at [301, 98] on div "Действие" at bounding box center [300, 97] width 27 height 8
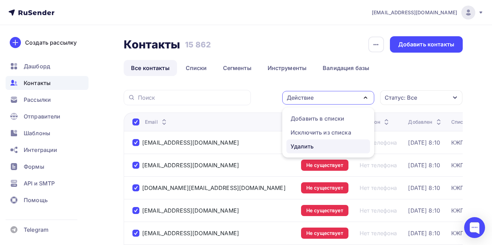
click at [310, 147] on div "Удалить" at bounding box center [302, 146] width 23 height 8
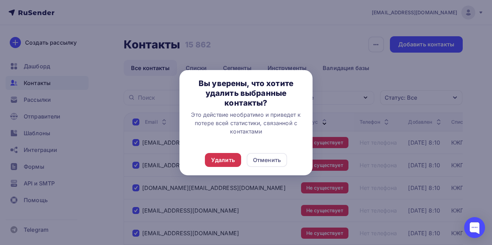
click at [225, 164] on div "Удалить" at bounding box center [223, 160] width 36 height 14
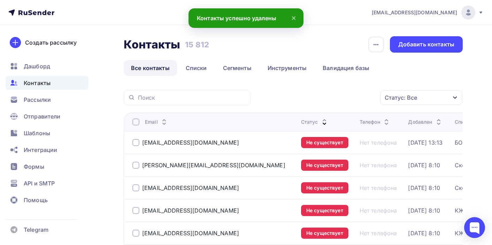
click at [137, 144] on div at bounding box center [135, 142] width 7 height 7
click at [136, 164] on div at bounding box center [135, 165] width 7 height 7
click at [136, 190] on div at bounding box center [135, 187] width 7 height 7
click at [136, 210] on div at bounding box center [135, 210] width 7 height 7
click at [136, 232] on div at bounding box center [135, 233] width 7 height 7
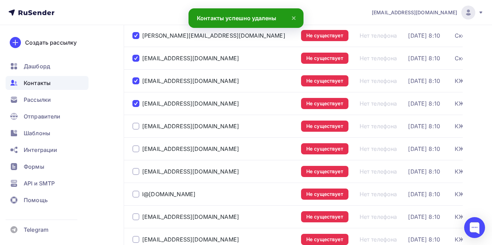
scroll to position [160, 0]
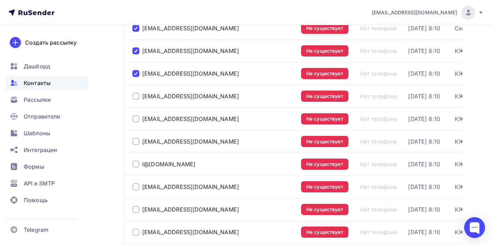
click at [137, 96] on div at bounding box center [135, 96] width 7 height 7
click at [136, 119] on div at bounding box center [135, 118] width 7 height 7
click at [136, 140] on div at bounding box center [135, 141] width 7 height 7
click at [137, 164] on div at bounding box center [135, 164] width 7 height 7
click at [137, 186] on div at bounding box center [135, 186] width 7 height 7
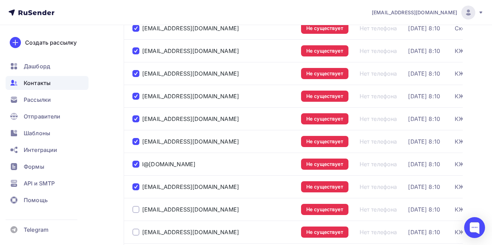
click at [137, 210] on div at bounding box center [135, 209] width 7 height 7
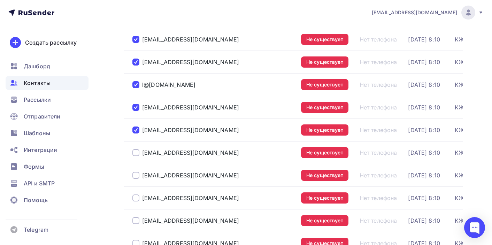
scroll to position [255, 0]
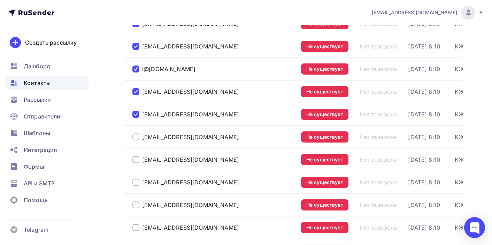
click at [135, 137] on div at bounding box center [135, 136] width 7 height 7
click at [135, 160] on div at bounding box center [135, 159] width 7 height 7
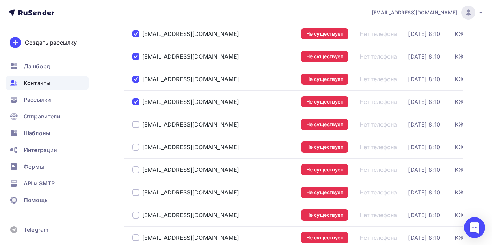
click at [136, 183] on td "vova955@mail.ru" at bounding box center [211, 192] width 175 height 23
click at [136, 206] on td "12@gmail.com" at bounding box center [211, 214] width 175 height 23
click at [136, 126] on div at bounding box center [135, 124] width 7 height 7
click at [137, 149] on div at bounding box center [135, 147] width 7 height 7
click at [137, 168] on div at bounding box center [135, 169] width 7 height 7
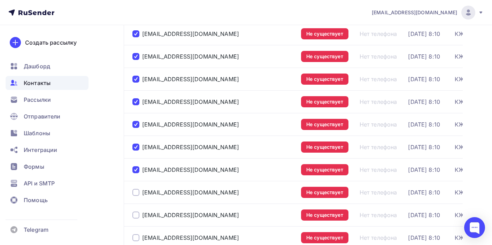
click at [137, 192] on div at bounding box center [135, 192] width 7 height 7
click at [137, 217] on div at bounding box center [135, 214] width 7 height 7
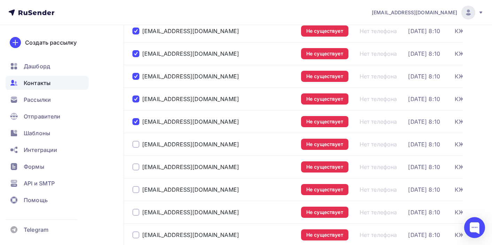
scroll to position [406, 0]
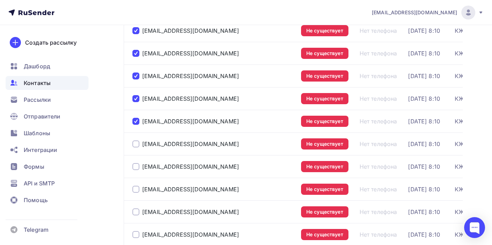
click at [136, 145] on div at bounding box center [135, 143] width 7 height 7
click at [136, 167] on div at bounding box center [135, 166] width 7 height 7
click at [136, 191] on div at bounding box center [135, 189] width 7 height 7
click at [136, 213] on div at bounding box center [135, 211] width 7 height 7
click at [137, 234] on div at bounding box center [135, 234] width 7 height 7
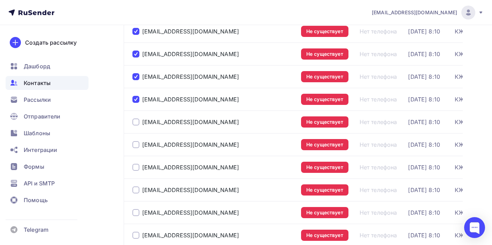
scroll to position [549, 0]
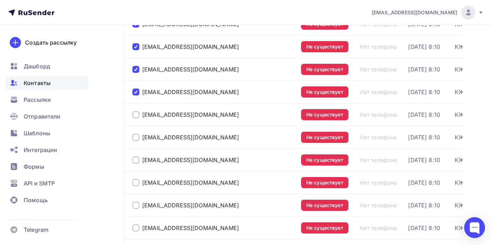
click at [136, 115] on div at bounding box center [135, 114] width 7 height 7
click at [136, 137] on div at bounding box center [135, 137] width 7 height 7
click at [137, 162] on div at bounding box center [135, 159] width 7 height 7
click at [138, 185] on div at bounding box center [135, 182] width 7 height 7
click at [138, 205] on div at bounding box center [135, 205] width 7 height 7
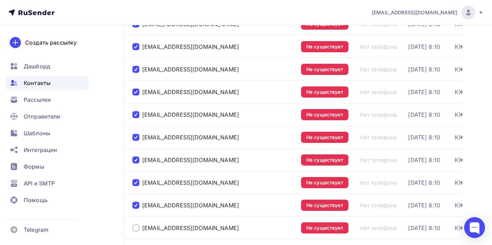
click at [137, 227] on div at bounding box center [135, 227] width 7 height 7
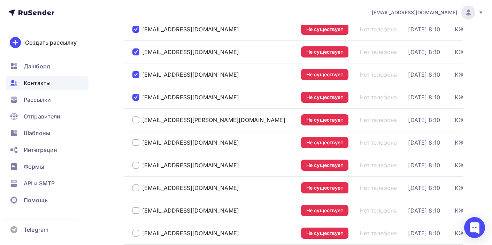
scroll to position [685, 0]
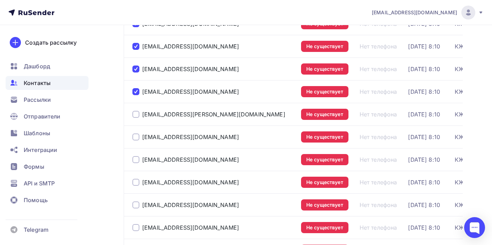
click at [135, 113] on div at bounding box center [135, 114] width 7 height 7
click at [136, 137] on div at bounding box center [135, 136] width 7 height 7
click at [136, 161] on div at bounding box center [135, 159] width 7 height 7
click at [136, 183] on div at bounding box center [135, 182] width 7 height 7
click at [138, 205] on div at bounding box center [135, 204] width 7 height 7
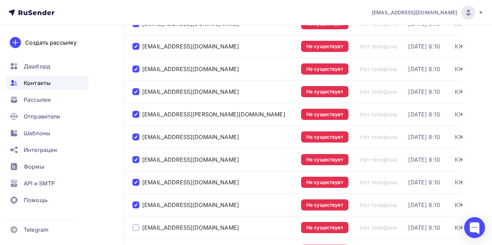
click at [138, 229] on div at bounding box center [135, 227] width 7 height 7
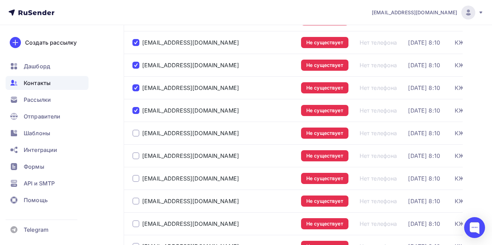
scroll to position [818, 0]
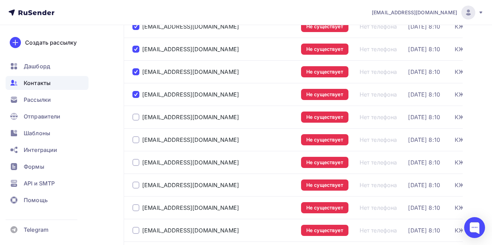
click at [136, 117] on div at bounding box center [135, 117] width 7 height 7
click at [138, 138] on div at bounding box center [135, 139] width 7 height 7
click at [135, 162] on div at bounding box center [135, 162] width 7 height 7
click at [135, 188] on div at bounding box center [135, 185] width 7 height 7
click at [135, 208] on div at bounding box center [135, 207] width 7 height 7
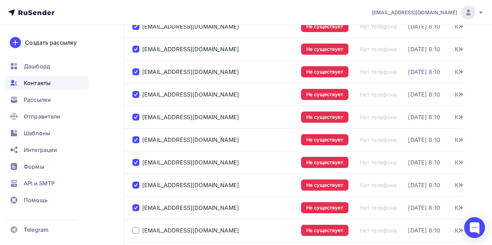
click at [136, 230] on div at bounding box center [135, 230] width 7 height 7
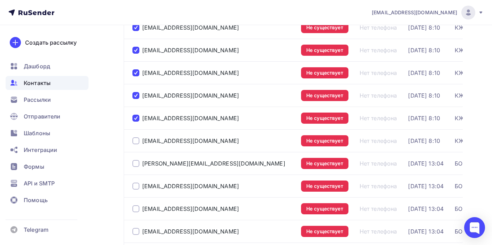
scroll to position [933, 0]
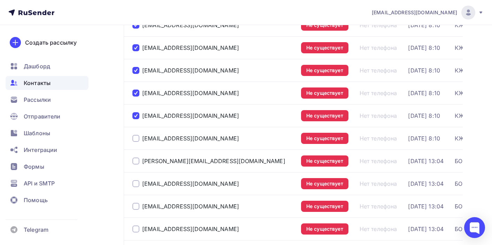
click at [136, 138] on div at bounding box center [135, 138] width 7 height 7
click at [136, 161] on div at bounding box center [135, 160] width 7 height 7
click at [137, 184] on div at bounding box center [135, 183] width 7 height 7
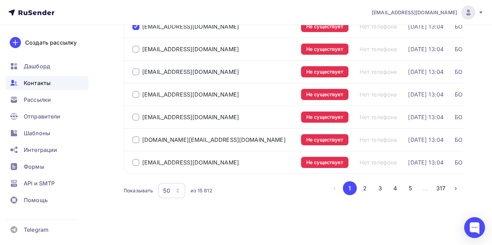
drag, startPoint x: 137, startPoint y: 207, endPoint x: 139, endPoint y: 109, distance: 97.9
click at [136, 50] on div at bounding box center [135, 49] width 7 height 7
click at [137, 70] on div at bounding box center [135, 71] width 7 height 7
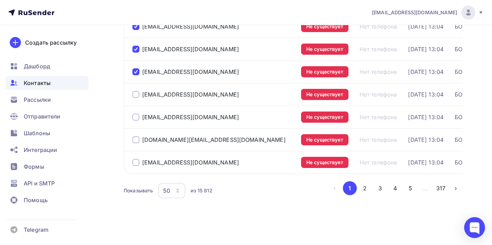
click at [137, 96] on div at bounding box center [135, 94] width 7 height 7
click at [137, 117] on div at bounding box center [135, 117] width 7 height 7
click at [137, 139] on div at bounding box center [135, 139] width 7 height 7
click at [136, 163] on div at bounding box center [135, 162] width 7 height 7
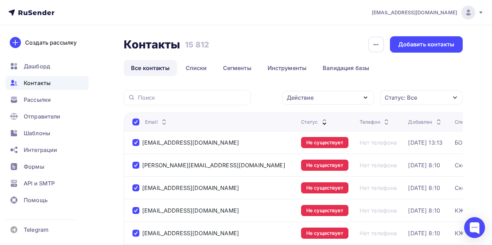
scroll to position [0, 0]
click at [307, 103] on div "Действие" at bounding box center [328, 98] width 92 height 14
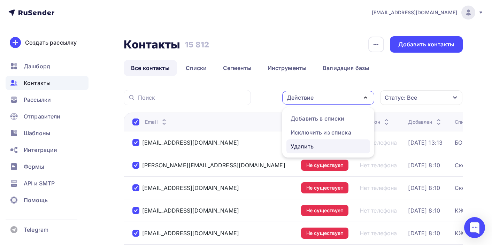
click at [308, 152] on link "Удалить" at bounding box center [328, 146] width 84 height 14
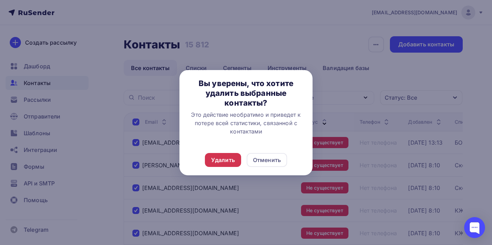
click at [222, 162] on div "Удалить" at bounding box center [223, 160] width 24 height 8
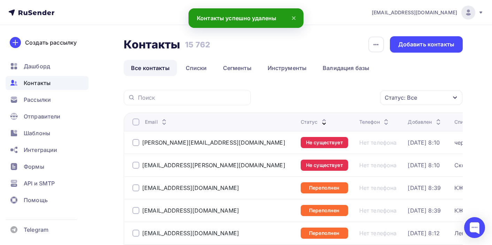
click at [133, 144] on div at bounding box center [135, 142] width 7 height 7
click at [137, 165] on div at bounding box center [135, 165] width 7 height 7
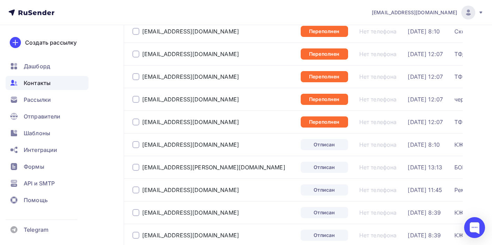
scroll to position [565, 0]
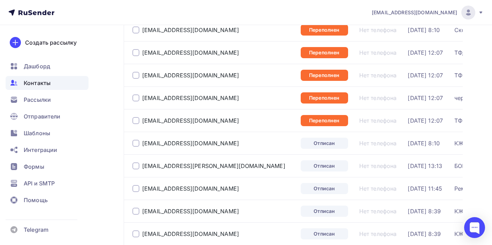
click at [136, 144] on div at bounding box center [135, 143] width 7 height 7
click at [136, 164] on div at bounding box center [135, 165] width 7 height 7
click at [138, 188] on div at bounding box center [135, 188] width 7 height 7
click at [137, 214] on div at bounding box center [135, 211] width 7 height 7
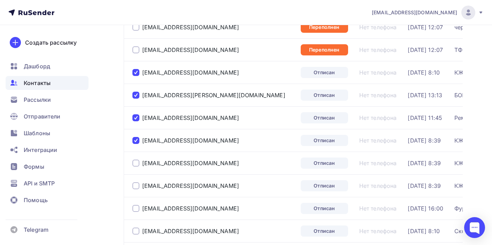
scroll to position [637, 0]
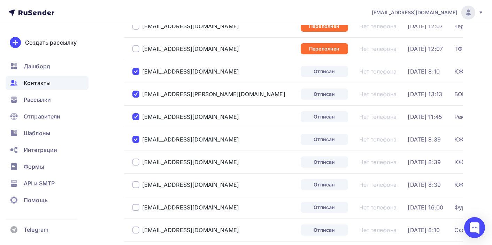
click at [136, 163] on div at bounding box center [135, 162] width 7 height 7
click at [136, 182] on div at bounding box center [135, 184] width 7 height 7
click at [136, 208] on div at bounding box center [135, 207] width 7 height 7
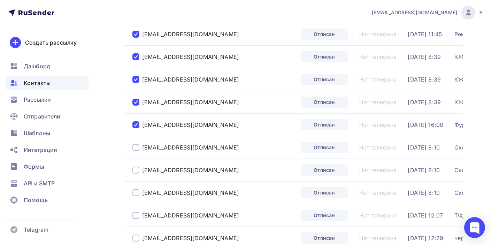
scroll to position [720, 0]
click at [136, 146] on div at bounding box center [135, 146] width 7 height 7
click at [136, 166] on div "tebis45@mail.ru" at bounding box center [213, 169] width 163 height 11
click at [136, 168] on div at bounding box center [135, 169] width 7 height 7
click at [137, 191] on div at bounding box center [135, 191] width 7 height 7
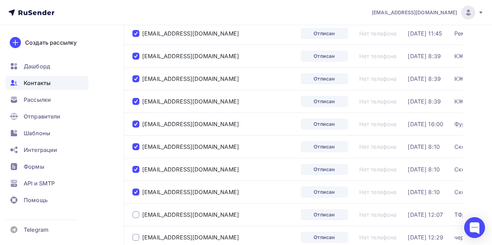
click at [137, 215] on div at bounding box center [135, 214] width 7 height 7
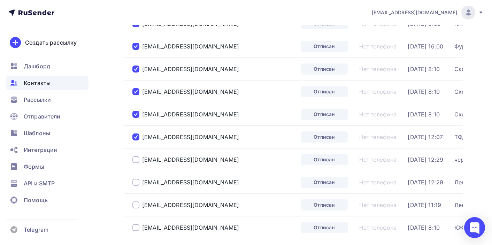
scroll to position [802, 0]
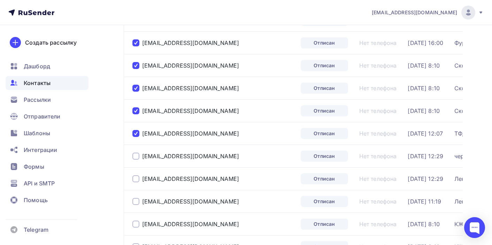
click at [137, 157] on div at bounding box center [135, 156] width 7 height 7
click at [134, 179] on div at bounding box center [135, 178] width 7 height 7
click at [136, 202] on div at bounding box center [135, 201] width 7 height 7
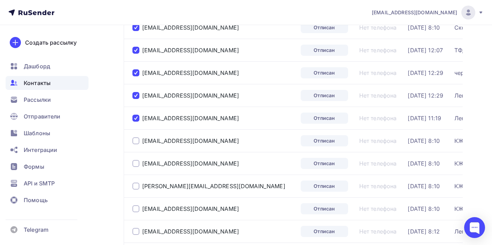
click at [137, 141] on div at bounding box center [135, 140] width 7 height 7
click at [138, 164] on div at bounding box center [135, 163] width 7 height 7
click at [137, 186] on div at bounding box center [135, 186] width 7 height 7
click at [135, 208] on div at bounding box center [135, 208] width 7 height 7
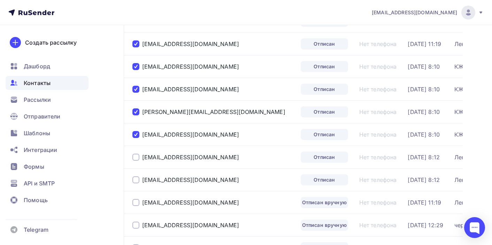
scroll to position [967, 0]
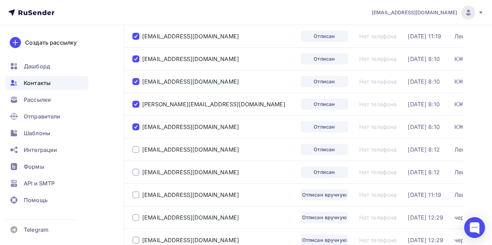
click at [135, 148] on div at bounding box center [135, 149] width 7 height 7
click at [136, 173] on div at bounding box center [135, 172] width 7 height 7
click at [136, 195] on div at bounding box center [135, 194] width 7 height 7
click at [136, 217] on div at bounding box center [135, 217] width 7 height 7
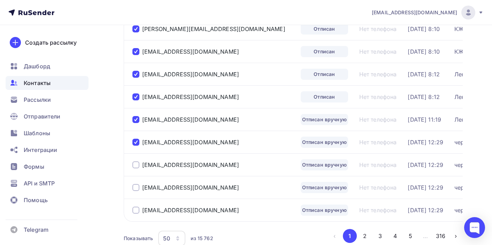
scroll to position [1043, 0]
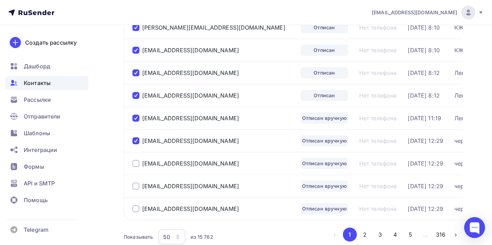
click at [136, 164] on div at bounding box center [135, 163] width 7 height 7
click at [136, 188] on div at bounding box center [135, 186] width 7 height 7
click at [135, 209] on div at bounding box center [135, 208] width 7 height 7
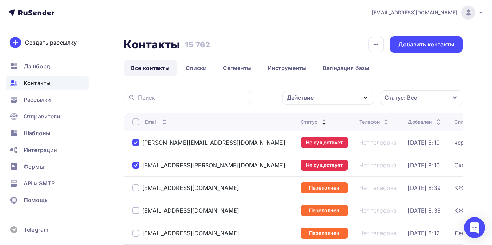
scroll to position [0, 0]
click at [327, 98] on div "Действие" at bounding box center [328, 98] width 92 height 14
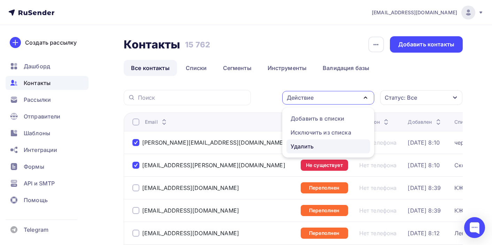
click at [314, 149] on div "Удалить" at bounding box center [328, 146] width 75 height 8
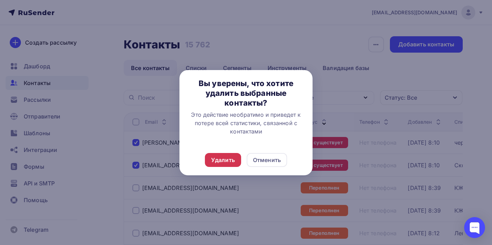
click at [223, 164] on div "Удалить" at bounding box center [223, 160] width 24 height 8
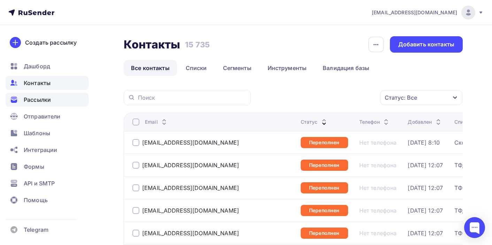
click at [56, 101] on div "Рассылки" at bounding box center [47, 100] width 83 height 14
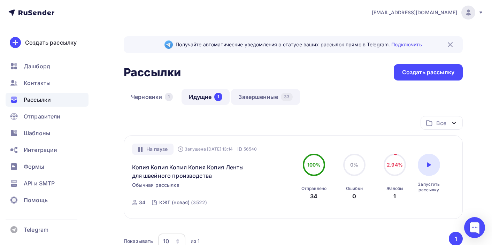
click at [258, 96] on link "Завершенные 33" at bounding box center [265, 97] width 69 height 16
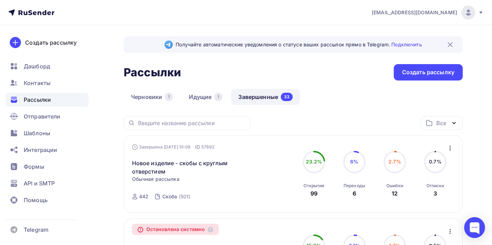
scroll to position [2, 0]
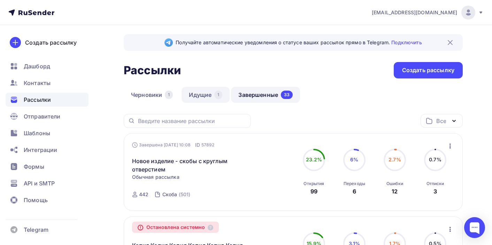
click at [205, 92] on link "Идущие 1" at bounding box center [206, 95] width 48 height 16
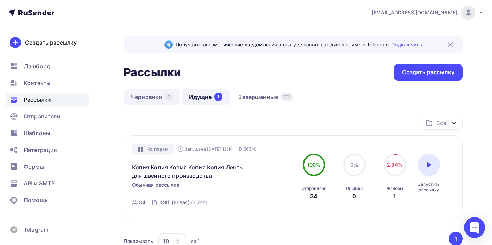
click at [144, 97] on link "Черновики 1" at bounding box center [152, 97] width 56 height 16
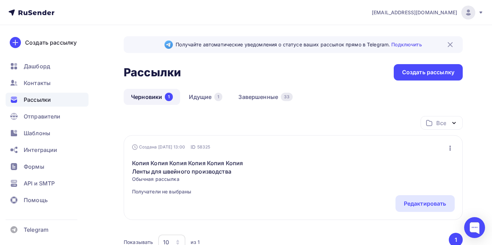
click at [451, 149] on icon "button" at bounding box center [450, 148] width 8 height 8
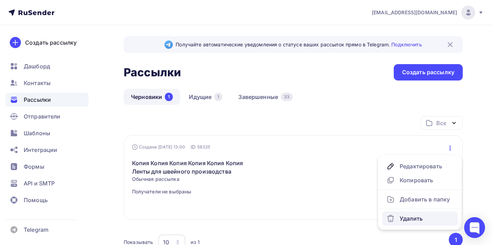
click at [420, 221] on div "Удалить" at bounding box center [419, 218] width 67 height 8
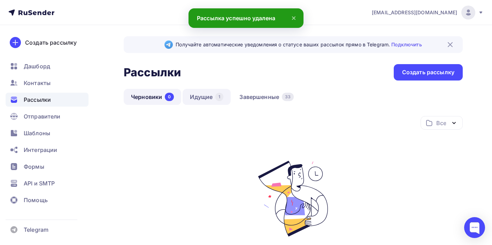
click at [206, 97] on link "Идущие 1" at bounding box center [207, 97] width 48 height 16
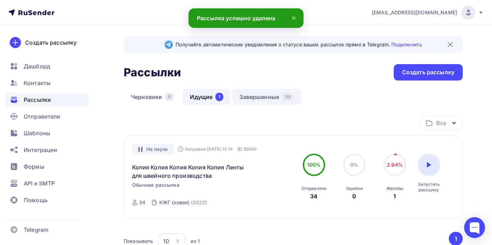
click at [256, 100] on link "Завершенные 33" at bounding box center [266, 97] width 69 height 16
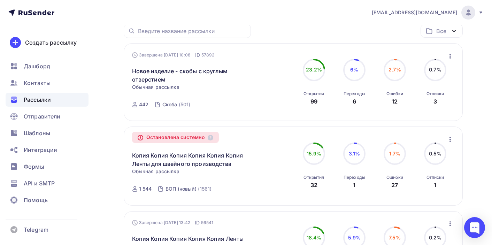
scroll to position [96, 0]
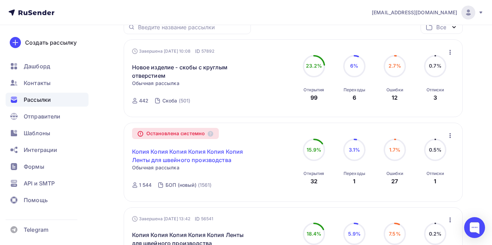
click at [189, 156] on link "Копия Копия Копия Копия Копия Копия Ленты для швейного производства" at bounding box center [191, 155] width 119 height 17
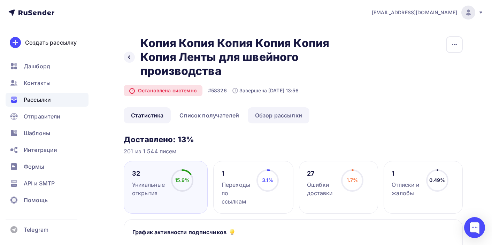
click at [269, 114] on link "Обзор рассылки" at bounding box center [279, 115] width 62 height 16
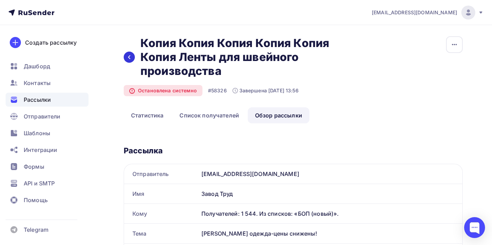
click at [133, 58] on div at bounding box center [129, 57] width 11 height 11
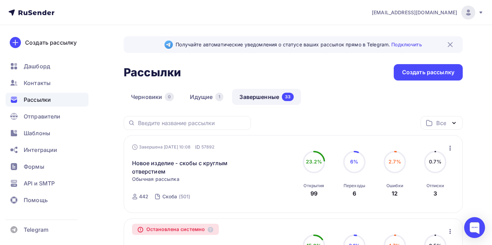
scroll to position [155, 0]
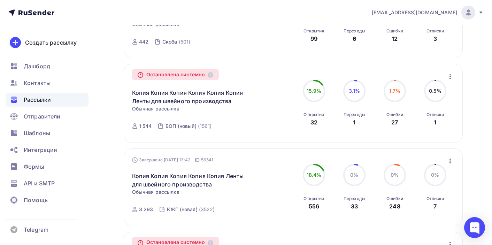
click at [450, 77] on icon "button" at bounding box center [449, 76] width 1 height 5
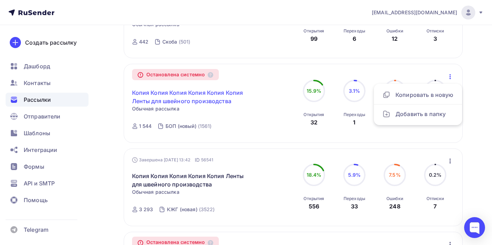
click at [239, 99] on link "Копия Копия Копия Копия Копия Копия Ленты для швейного производства" at bounding box center [191, 96] width 119 height 17
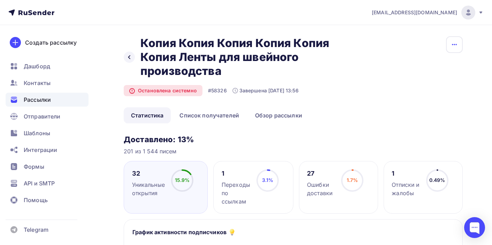
click at [461, 43] on button "button" at bounding box center [454, 44] width 17 height 17
click at [315, 59] on h2 "Копия Копия Копия Копия Копия Копия Ленты для швейного производства" at bounding box center [245, 57] width 210 height 42
click at [206, 70] on h2 "Копия Копия Копия Копия Копия Копия Ленты для швейного производства" at bounding box center [245, 57] width 210 height 42
copy h2 "производства"
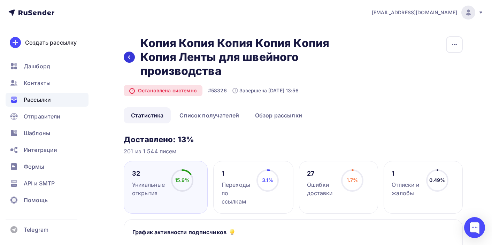
click at [128, 57] on icon at bounding box center [129, 57] width 6 height 6
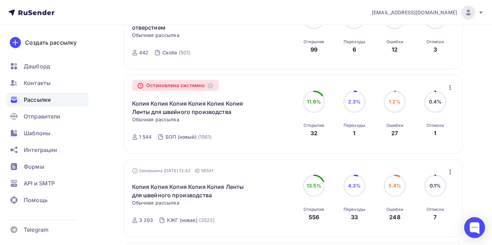
scroll to position [160, 0]
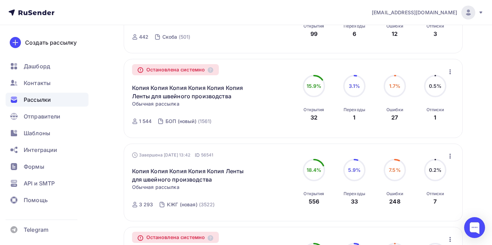
click at [450, 73] on icon "button" at bounding box center [449, 71] width 1 height 5
click at [438, 94] on div "Копировать в новую" at bounding box center [417, 90] width 71 height 8
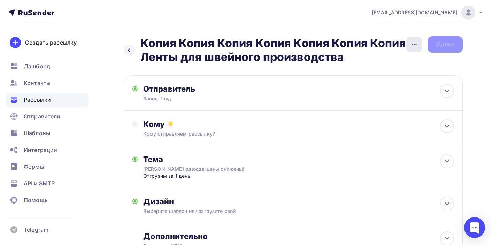
click at [412, 46] on icon "button" at bounding box center [414, 44] width 8 height 8
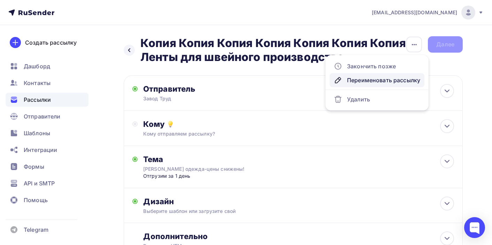
click at [392, 81] on div "Переименовать рассылку" at bounding box center [377, 80] width 86 height 8
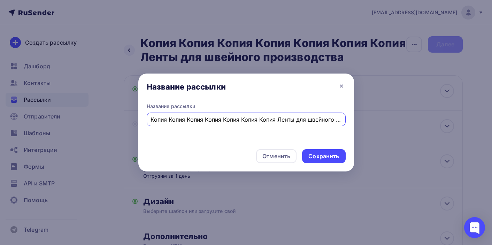
click at [263, 121] on input "Копия Копия Копия Копия Копия Копия Копия Ленты для швейного производства" at bounding box center [245, 119] width 191 height 8
type input "БОП 16тр"
click at [335, 156] on div "Сохранить" at bounding box center [323, 156] width 31 height 8
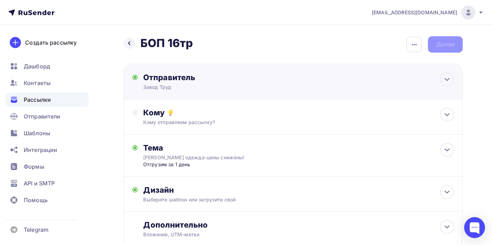
click at [322, 86] on div "Отправитель Завод Труд Email * aasuhoruk@yandex.ru info@zavod-trud.store aasuho…" at bounding box center [293, 82] width 339 height 36
type input "Завод Труд"
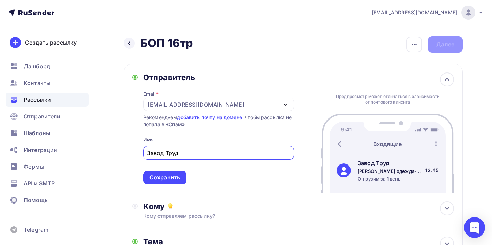
click at [308, 126] on div "Отправитель Email * info@zavod-trud.store info@zavod-trud.store aasuhoruk@yande…" at bounding box center [293, 128] width 339 height 129
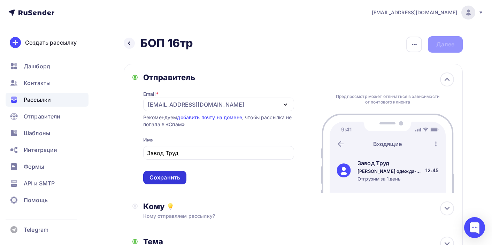
click at [176, 176] on div "Сохранить" at bounding box center [164, 177] width 31 height 8
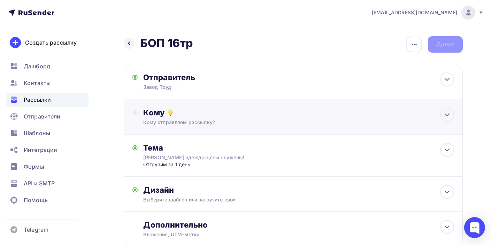
click at [259, 120] on div "Кому отправляем рассылку?" at bounding box center [282, 122] width 279 height 7
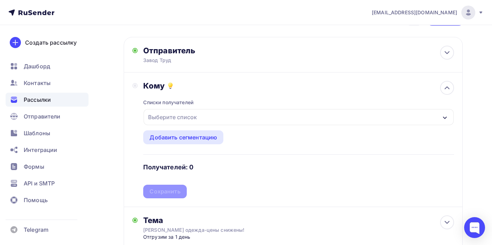
click at [258, 119] on div "Выберите список" at bounding box center [299, 117] width 310 height 16
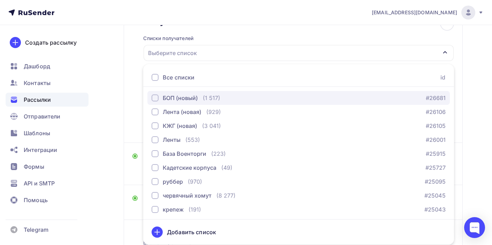
click at [157, 99] on div "button" at bounding box center [155, 97] width 7 height 7
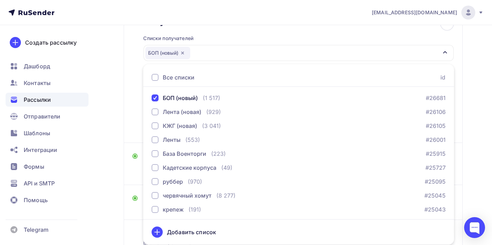
click at [136, 102] on div "Кому Списки получателей БОП (новый) Все списки id БОП (новый) (1 517) #26681 Ле…" at bounding box center [293, 75] width 322 height 117
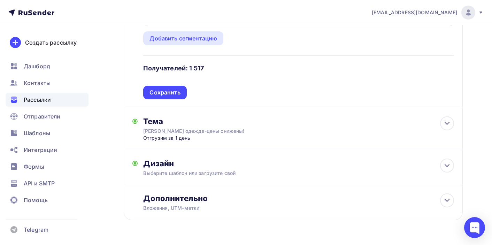
scroll to position [130, 0]
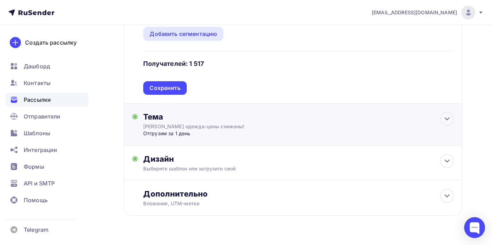
click at [259, 134] on div "Отгрузим за 1 день" at bounding box center [212, 133] width 138 height 7
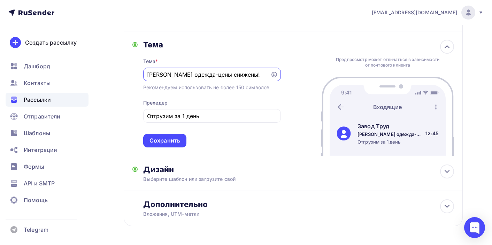
scroll to position [205, 0]
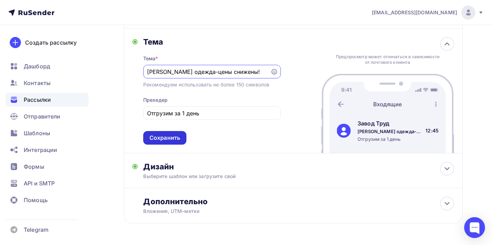
click at [156, 142] on div "Сохранить" at bounding box center [164, 138] width 31 height 8
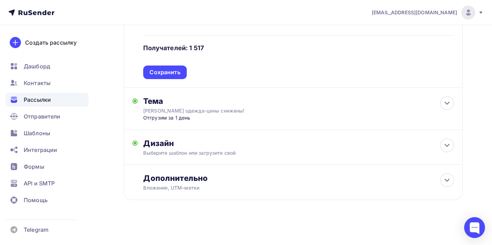
scroll to position [147, 0]
click at [223, 150] on div "Выберите шаблон или загрузите свой" at bounding box center [282, 152] width 279 height 7
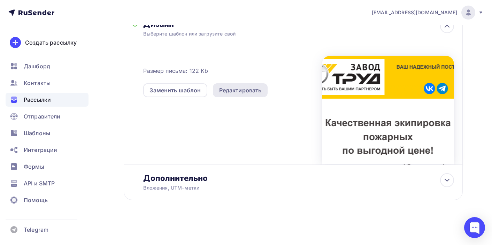
scroll to position [267, 0]
click at [247, 87] on div "Редактировать" at bounding box center [240, 90] width 43 height 8
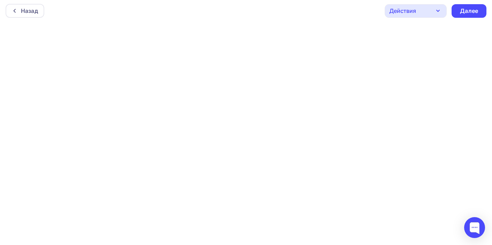
scroll to position [2, 0]
click at [478, 10] on div "Далее" at bounding box center [469, 11] width 18 height 8
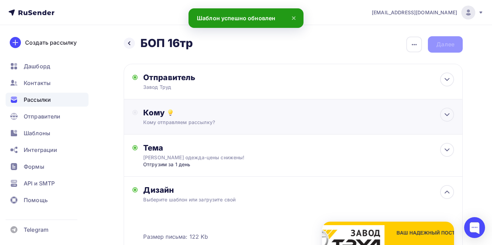
click at [396, 123] on div "Кому отправляем рассылку?" at bounding box center [282, 122] width 279 height 7
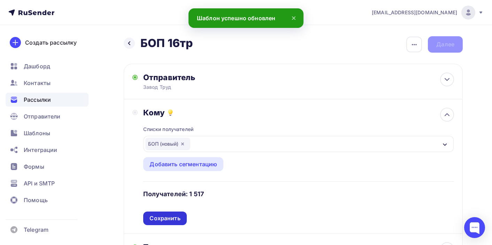
click at [170, 221] on div "Сохранить" at bounding box center [164, 218] width 31 height 8
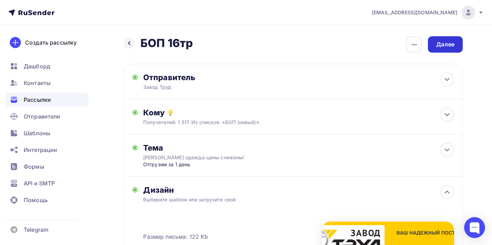
click at [449, 46] on div "Далее" at bounding box center [445, 44] width 18 height 8
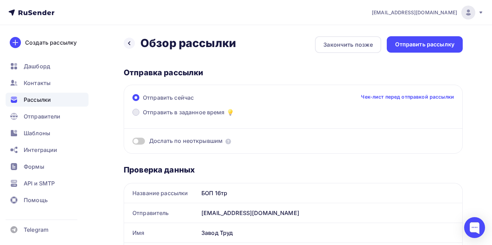
click at [180, 112] on span "Отправить в заданное время" at bounding box center [184, 112] width 82 height 8
click at [143, 116] on input "Отправить в заданное время" at bounding box center [143, 116] width 0 height 0
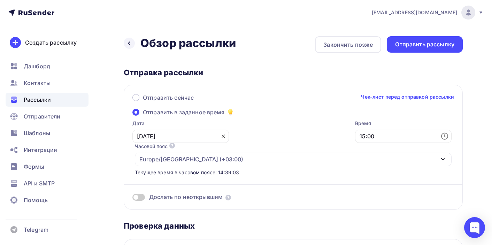
click at [222, 137] on icon at bounding box center [223, 136] width 3 height 3
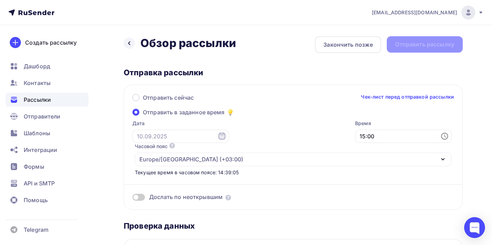
click at [218, 137] on icon at bounding box center [222, 136] width 8 height 8
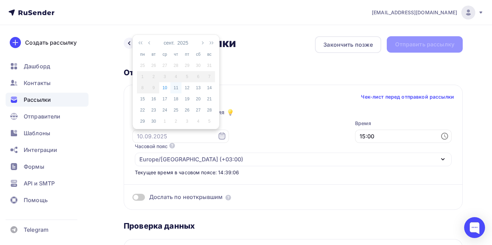
click at [176, 88] on div "11" at bounding box center [175, 88] width 11 height 6
type input "[DATE]"
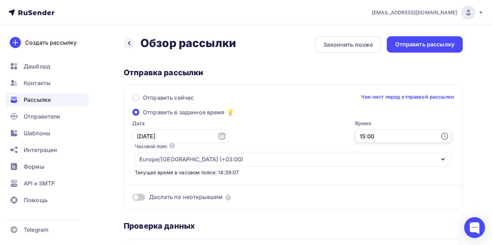
click at [355, 139] on input "15:00" at bounding box center [403, 136] width 97 height 13
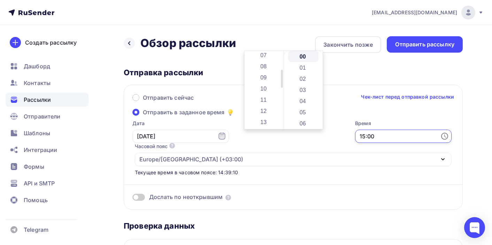
scroll to position [79, 0]
click at [271, 79] on li "09" at bounding box center [264, 77] width 31 height 11
type input "09:00"
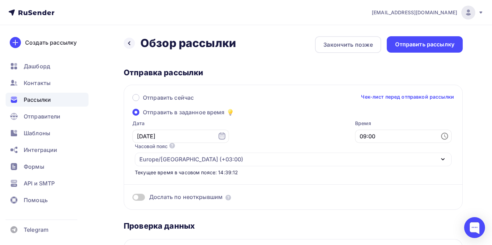
click at [385, 70] on div "Отправка рассылки" at bounding box center [293, 73] width 339 height 10
click at [429, 43] on div "Отправить рассылку" at bounding box center [424, 44] width 59 height 8
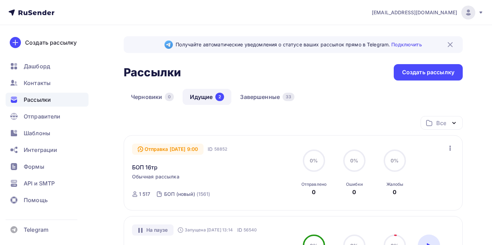
click at [152, 224] on div "На паузе" at bounding box center [152, 229] width 41 height 11
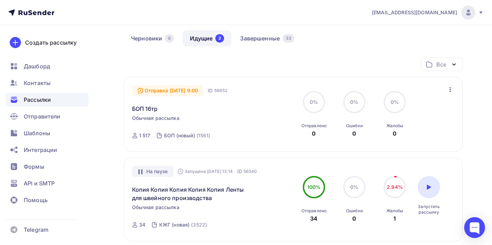
click at [152, 173] on div "На паузе" at bounding box center [152, 171] width 41 height 11
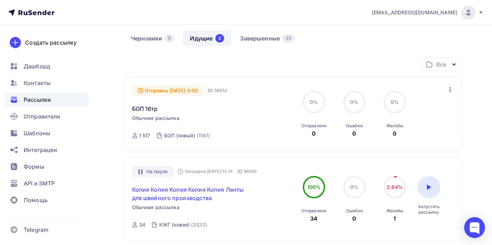
click at [169, 198] on link "Копия Копия Копия Копия Копия Ленты для швейного производства" at bounding box center [191, 193] width 119 height 17
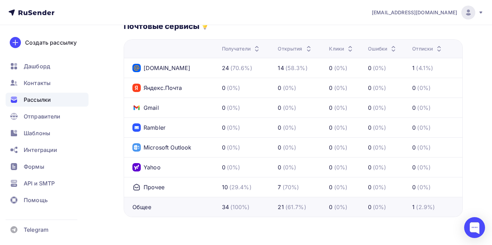
scroll to position [150, 0]
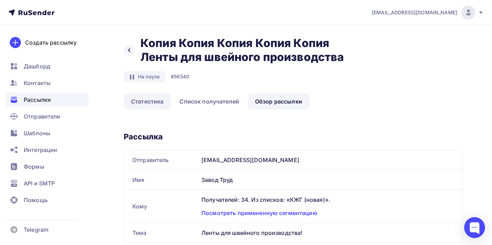
click at [154, 99] on link "Статистика" at bounding box center [147, 101] width 47 height 16
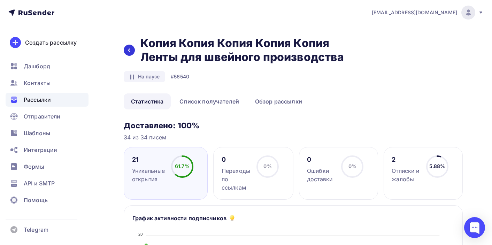
click at [130, 51] on icon at bounding box center [129, 50] width 6 height 6
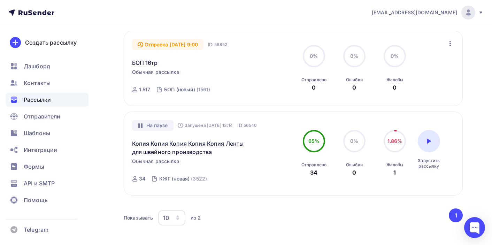
scroll to position [112, 0]
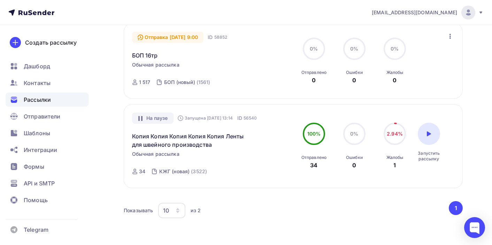
click at [156, 120] on div "На паузе" at bounding box center [152, 118] width 41 height 11
click at [183, 119] on icon at bounding box center [181, 118] width 6 height 6
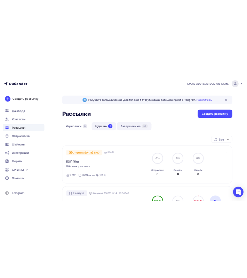
scroll to position [0, 0]
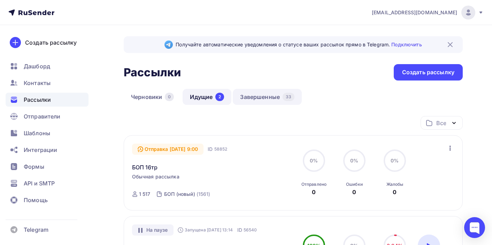
click at [251, 100] on link "Завершенные 33" at bounding box center [267, 97] width 69 height 16
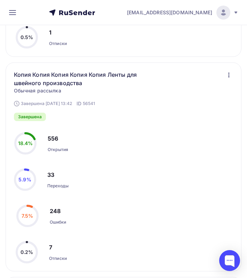
scroll to position [506, 0]
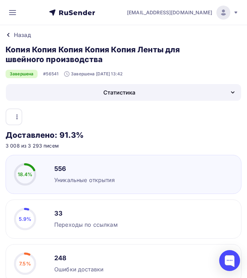
click at [116, 96] on div "Статистика" at bounding box center [119, 92] width 32 height 8
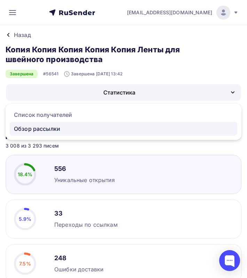
click at [107, 127] on div "Обзор рассылки" at bounding box center [123, 128] width 219 height 8
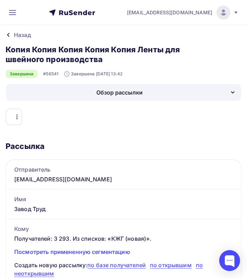
click at [8, 35] on icon at bounding box center [8, 35] width 2 height 4
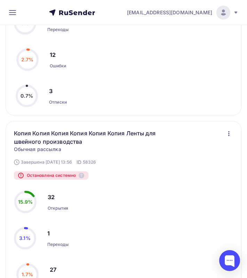
scroll to position [234, 0]
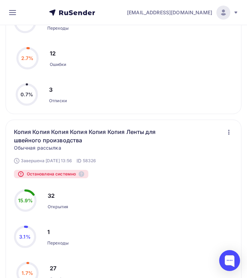
click at [229, 132] on icon "button" at bounding box center [229, 132] width 1 height 5
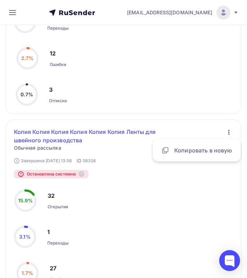
click at [143, 129] on link "Копия Копия Копия Копия Копия Копия Ленты для швейного производства" at bounding box center [93, 136] width 159 height 17
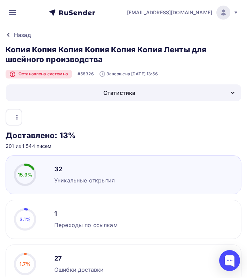
click at [164, 92] on div "Статистика" at bounding box center [124, 92] width 236 height 17
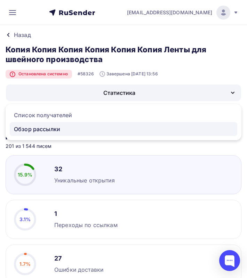
click at [125, 130] on div "Обзор рассылки" at bounding box center [123, 129] width 219 height 8
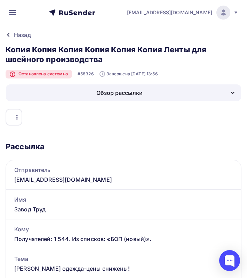
click at [21, 34] on div "Назад" at bounding box center [22, 35] width 17 height 8
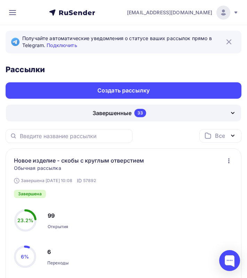
click at [230, 42] on img at bounding box center [229, 42] width 8 height 8
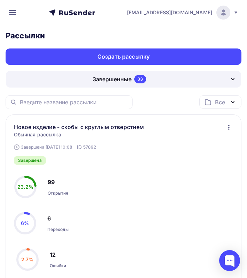
click at [12, 12] on icon at bounding box center [12, 12] width 8 height 8
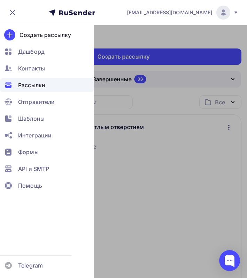
click at [40, 88] on span "Рассылки" at bounding box center [31, 85] width 27 height 8
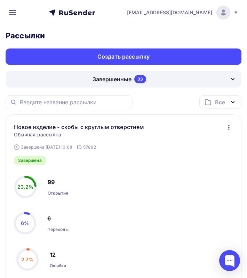
click at [229, 129] on icon "button" at bounding box center [229, 127] width 1 height 5
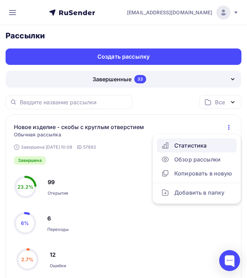
click at [199, 146] on div "Статистика" at bounding box center [196, 145] width 71 height 8
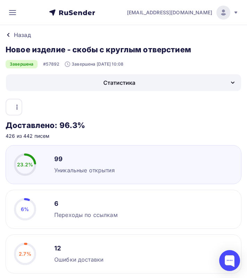
click at [232, 83] on icon "button" at bounding box center [233, 82] width 8 height 8
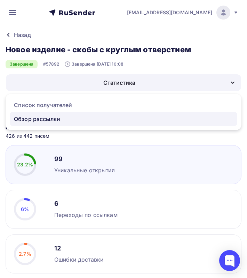
click at [134, 122] on div "Обзор рассылки" at bounding box center [123, 119] width 219 height 8
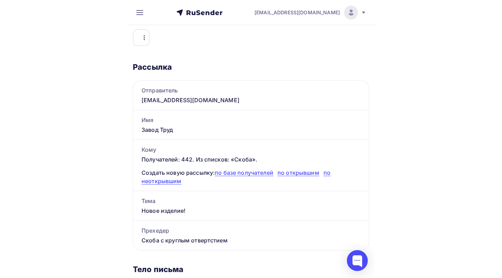
scroll to position [70, 0]
